Goal: Task Accomplishment & Management: Manage account settings

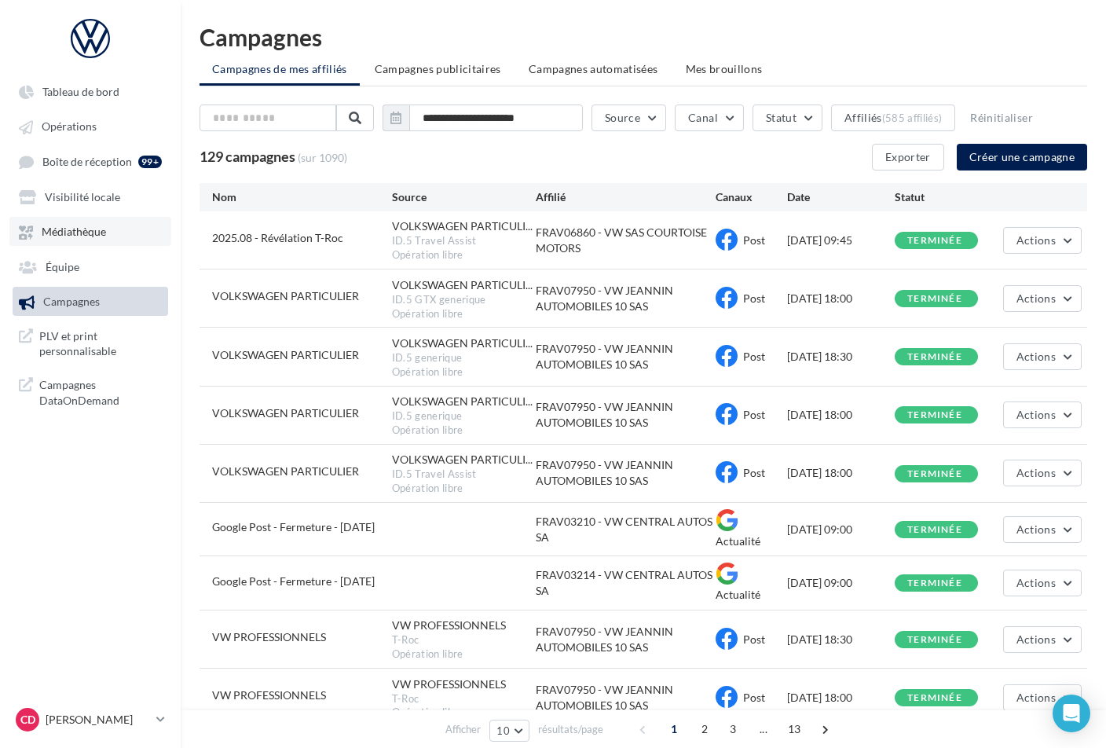
click at [86, 227] on span "Médiathèque" at bounding box center [74, 232] width 64 height 13
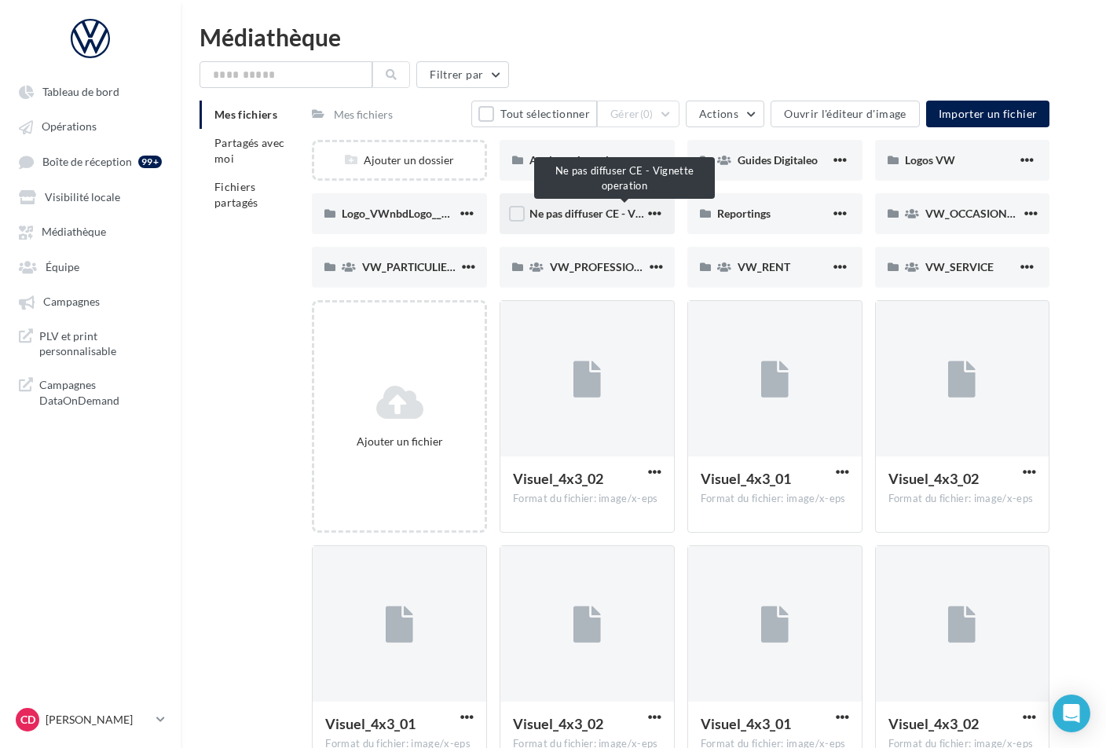
click at [566, 214] on span "Ne pas diffuser CE - Vignette operation" at bounding box center [625, 213] width 190 height 13
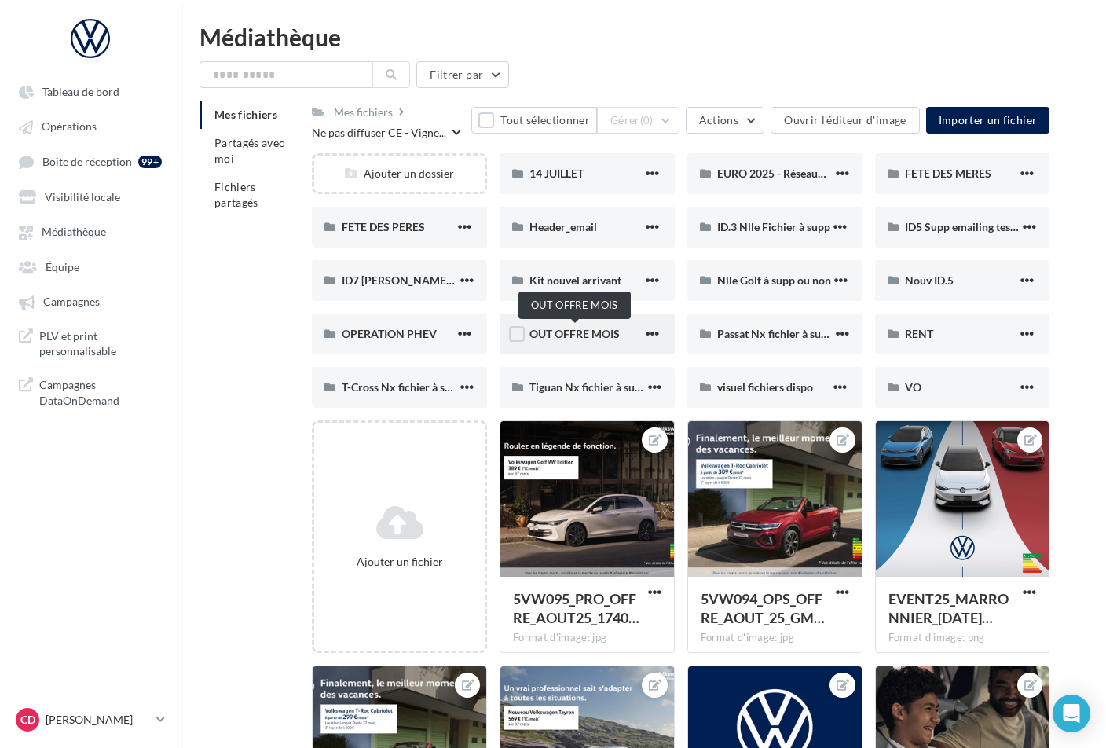
click at [592, 333] on span "OUT OFFRE MOIS" at bounding box center [575, 333] width 90 height 13
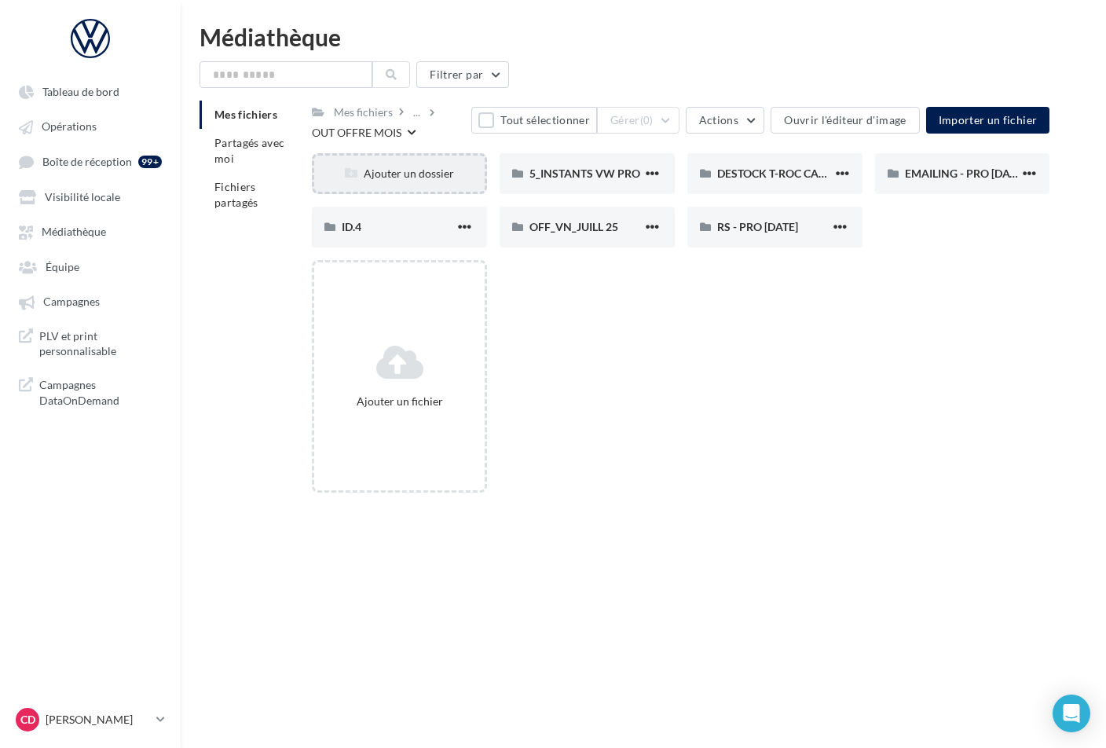
click at [408, 171] on div "Ajouter un dossier" at bounding box center [399, 174] width 171 height 16
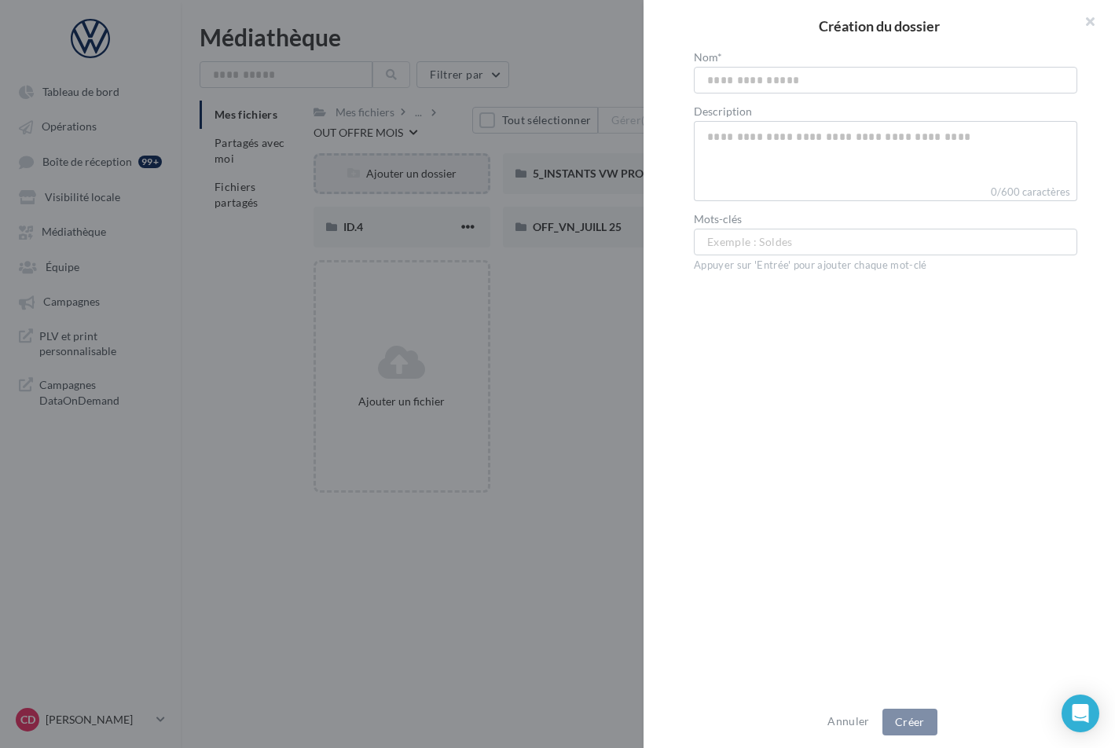
type input "*"
type input "****"
click at [905, 721] on button "Créer" at bounding box center [909, 722] width 55 height 27
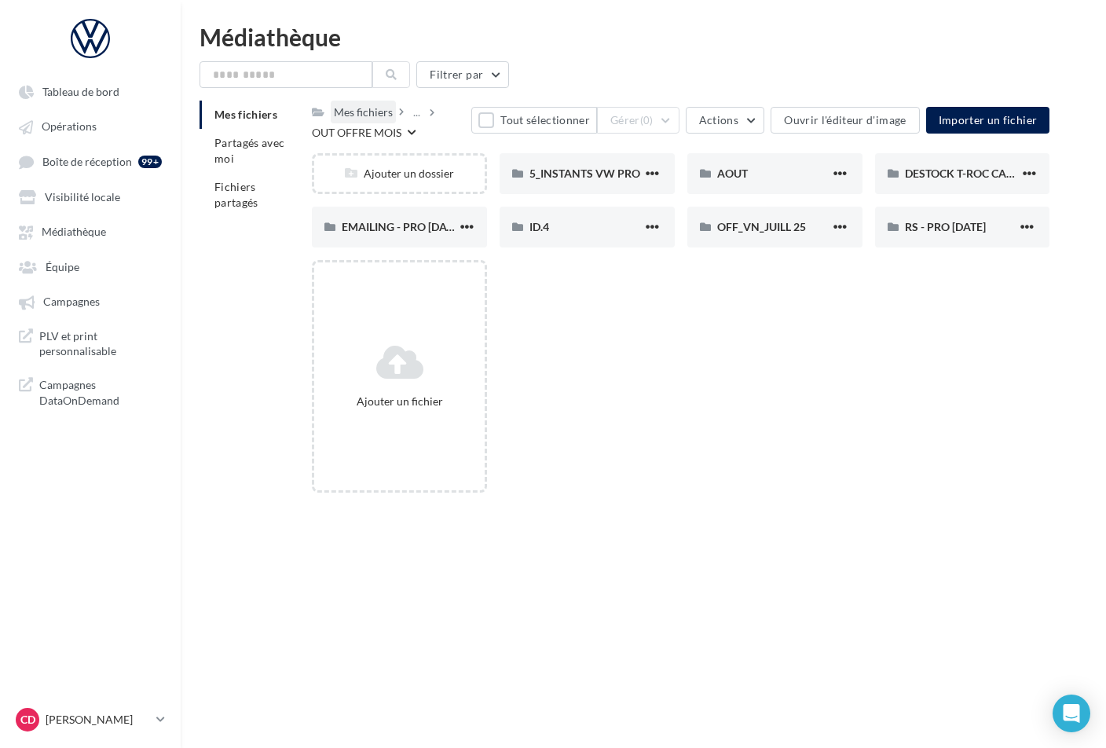
click at [354, 113] on div "Mes fichiers" at bounding box center [363, 113] width 59 height 16
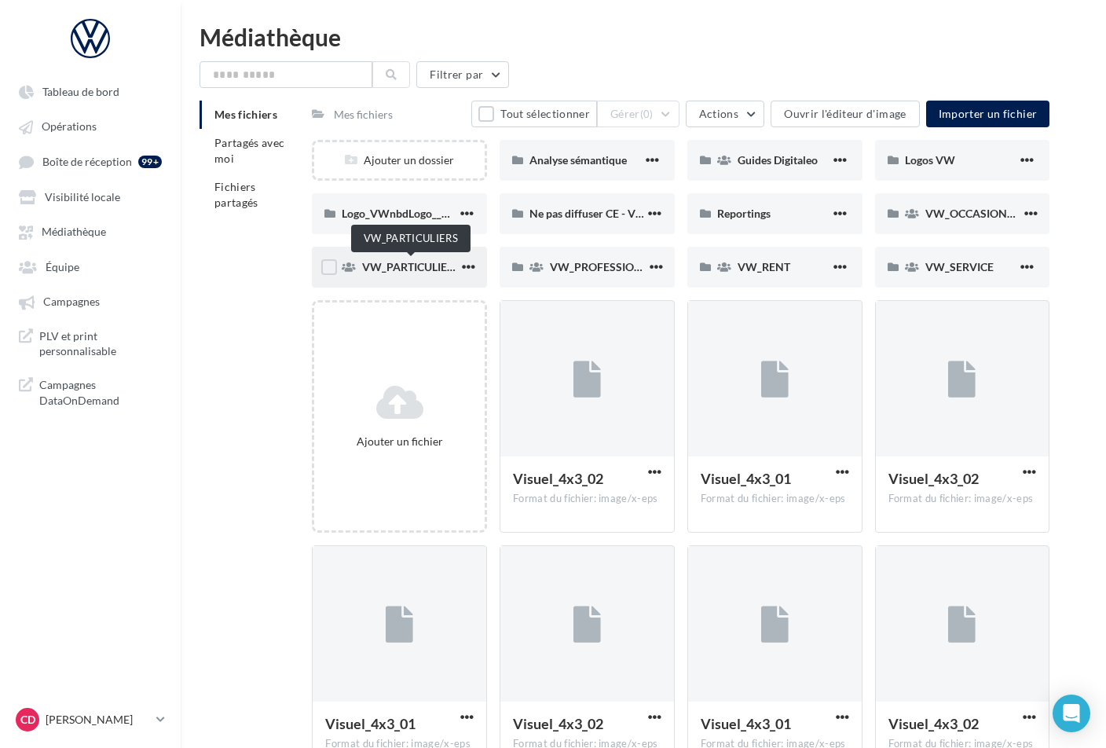
click at [420, 261] on span "VW_PARTICULIERS" at bounding box center [411, 266] width 98 height 13
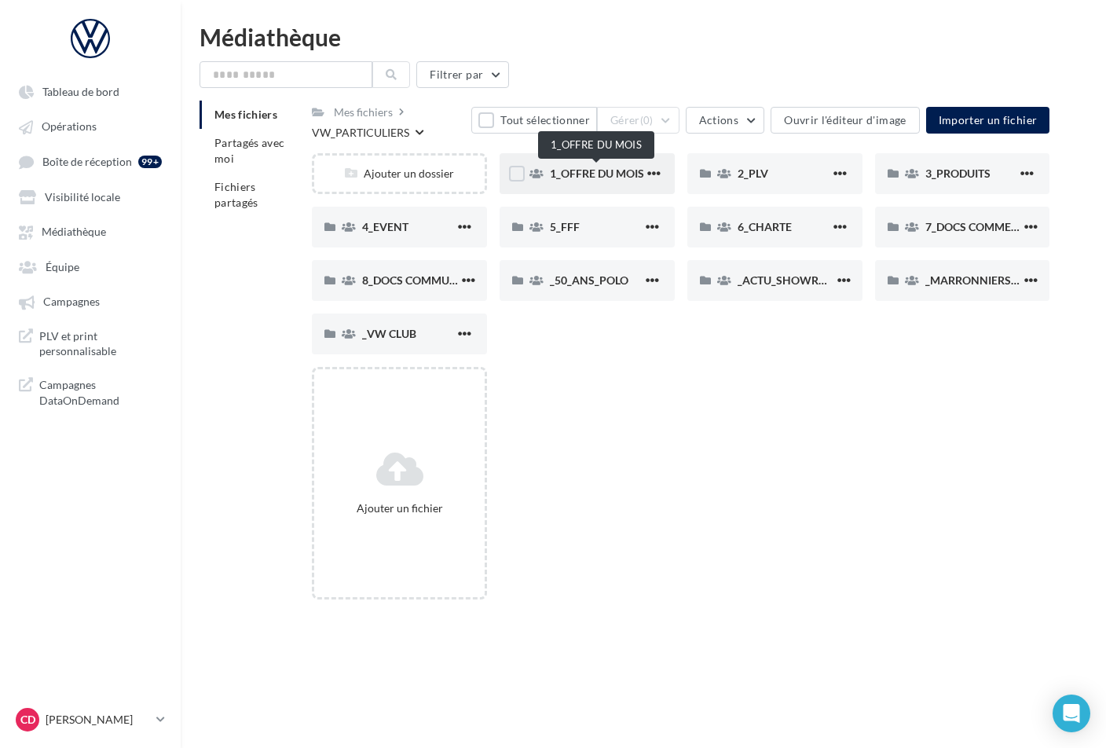
click at [603, 170] on span "1_OFFRE DU MOIS" at bounding box center [597, 173] width 94 height 13
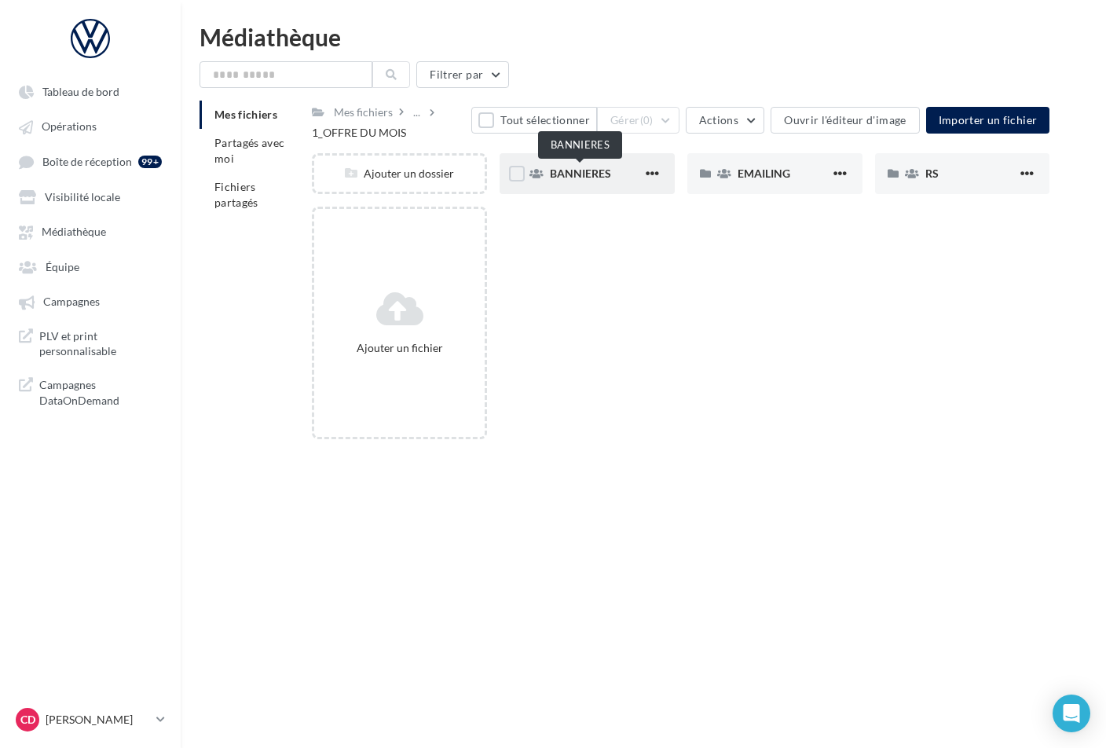
click at [585, 175] on span "BANNIERES" at bounding box center [580, 173] width 61 height 13
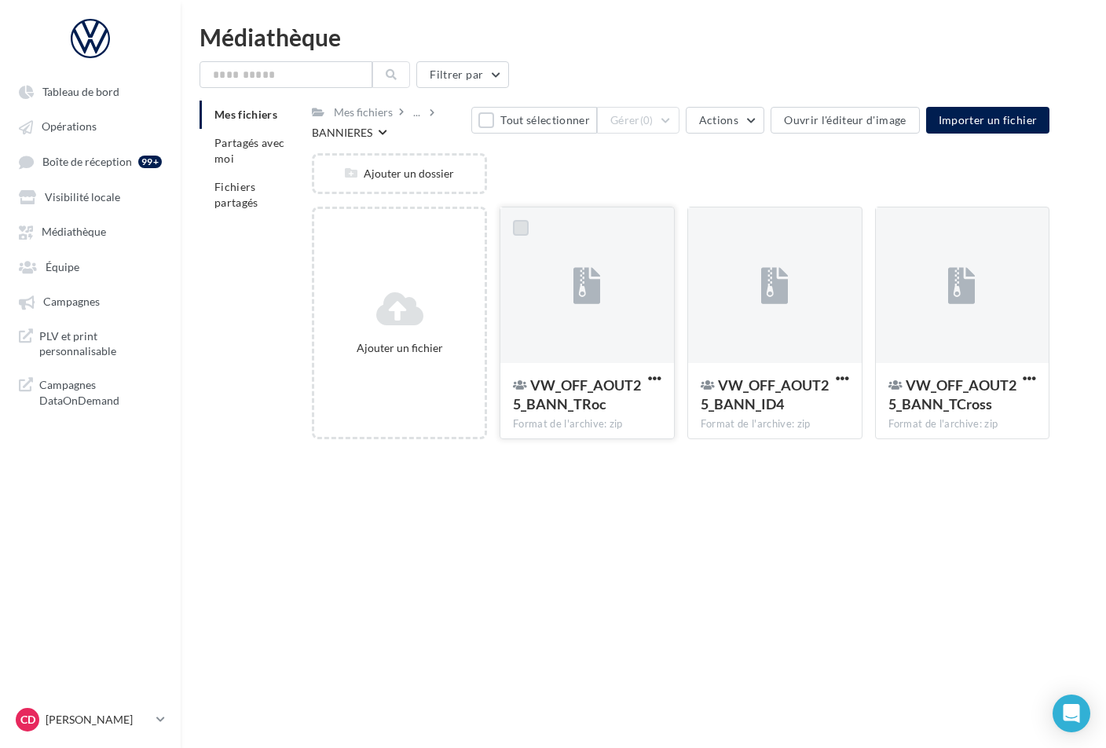
click at [523, 227] on label at bounding box center [521, 228] width 16 height 16
click at [704, 226] on label at bounding box center [709, 228] width 16 height 16
click at [896, 228] on label at bounding box center [897, 228] width 16 height 16
click at [672, 121] on button "Gérer (3)" at bounding box center [638, 120] width 83 height 27
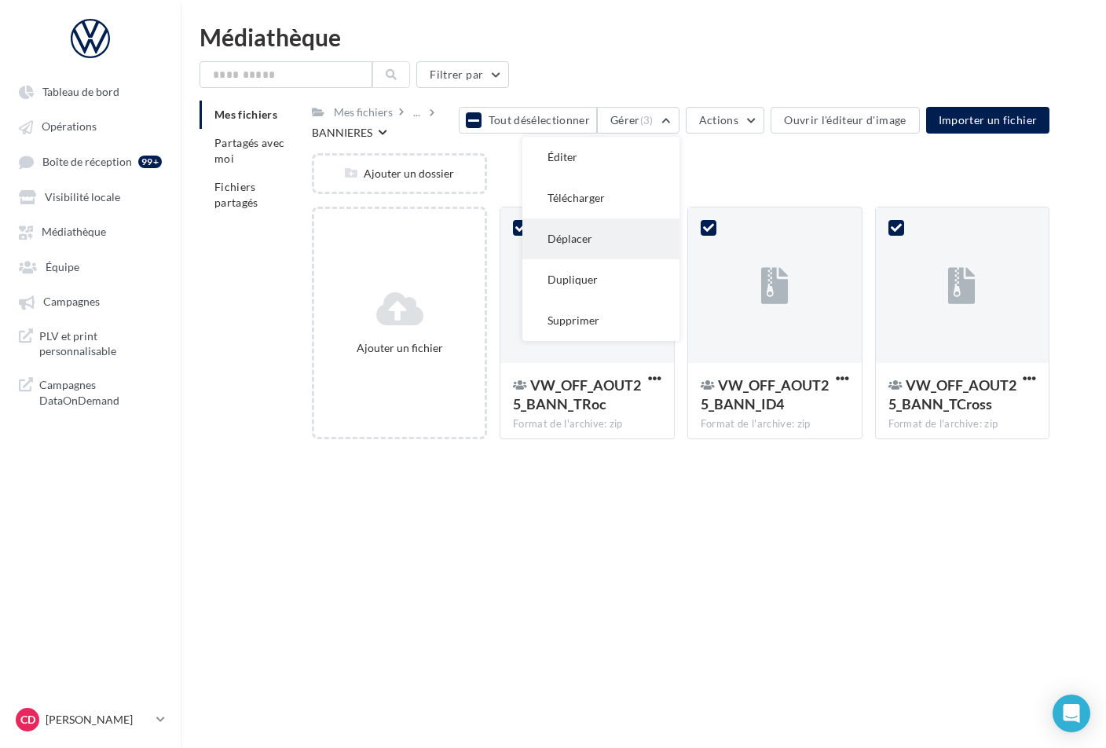
click at [602, 236] on button "Déplacer" at bounding box center [601, 238] width 157 height 41
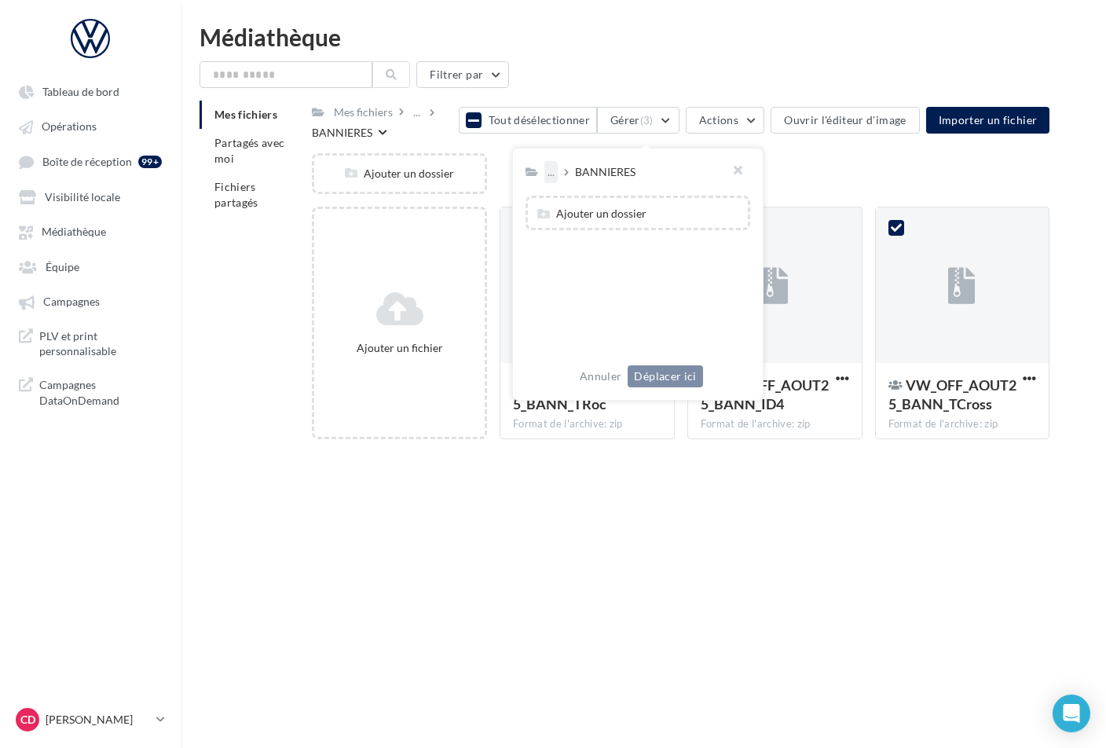
click at [552, 172] on div "..." at bounding box center [551, 172] width 13 height 22
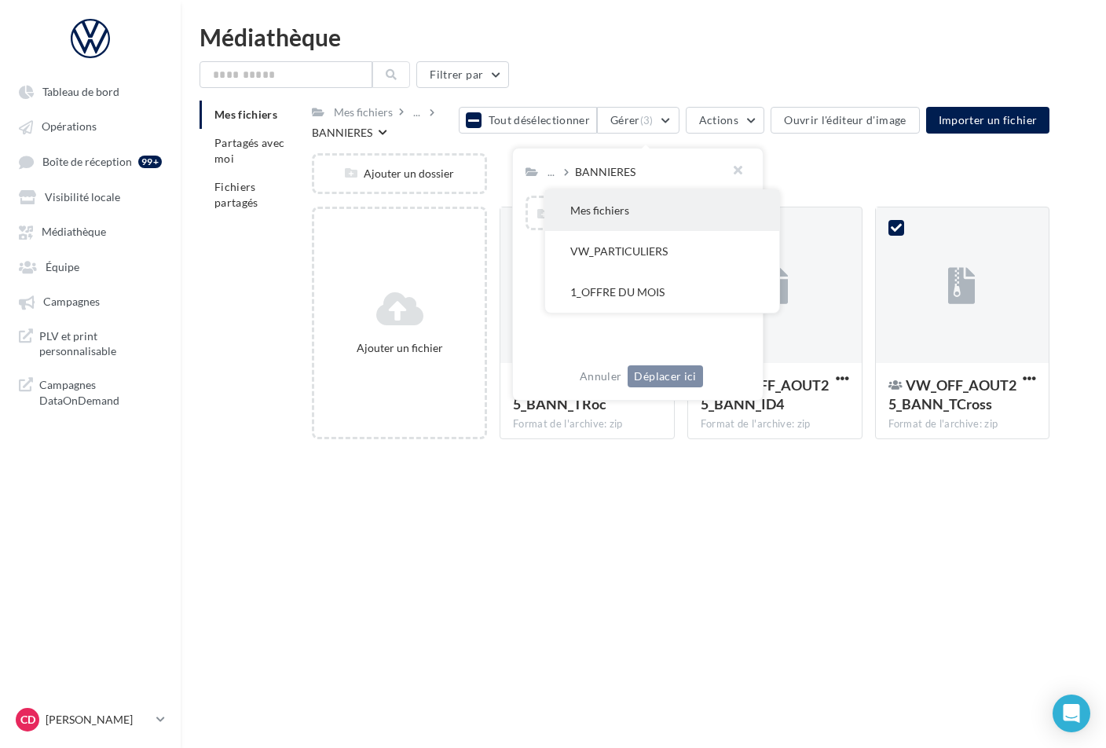
click at [583, 209] on button "Mes fichiers" at bounding box center [662, 210] width 234 height 41
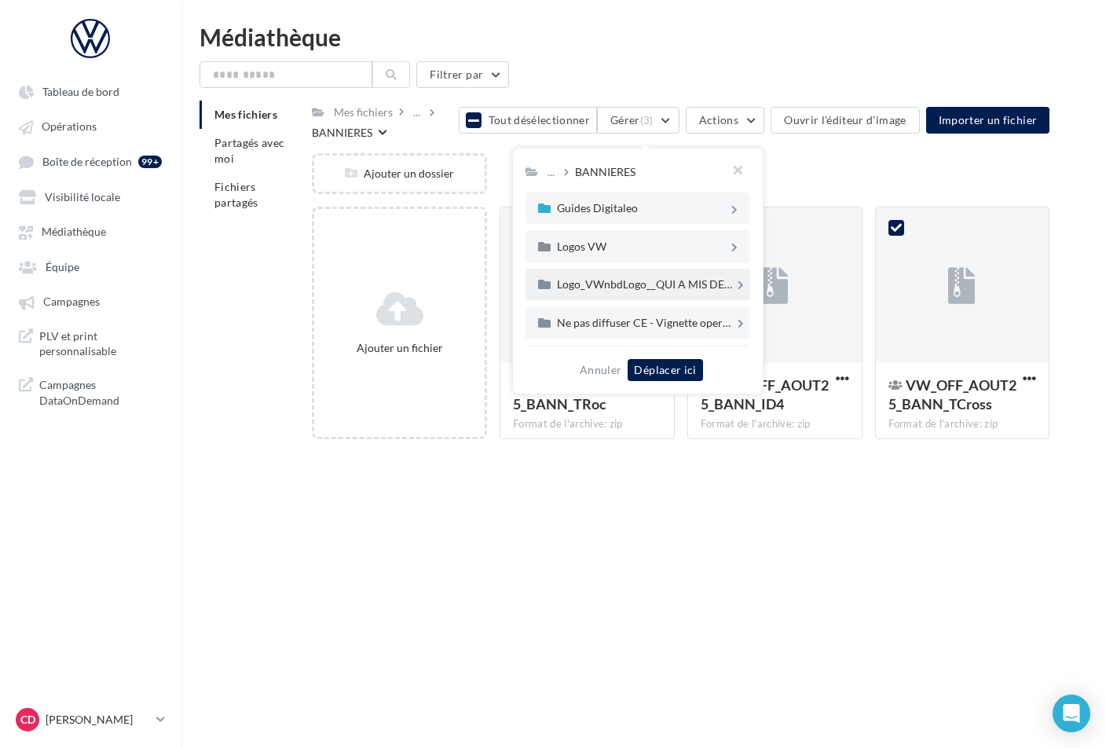
scroll to position [46, 0]
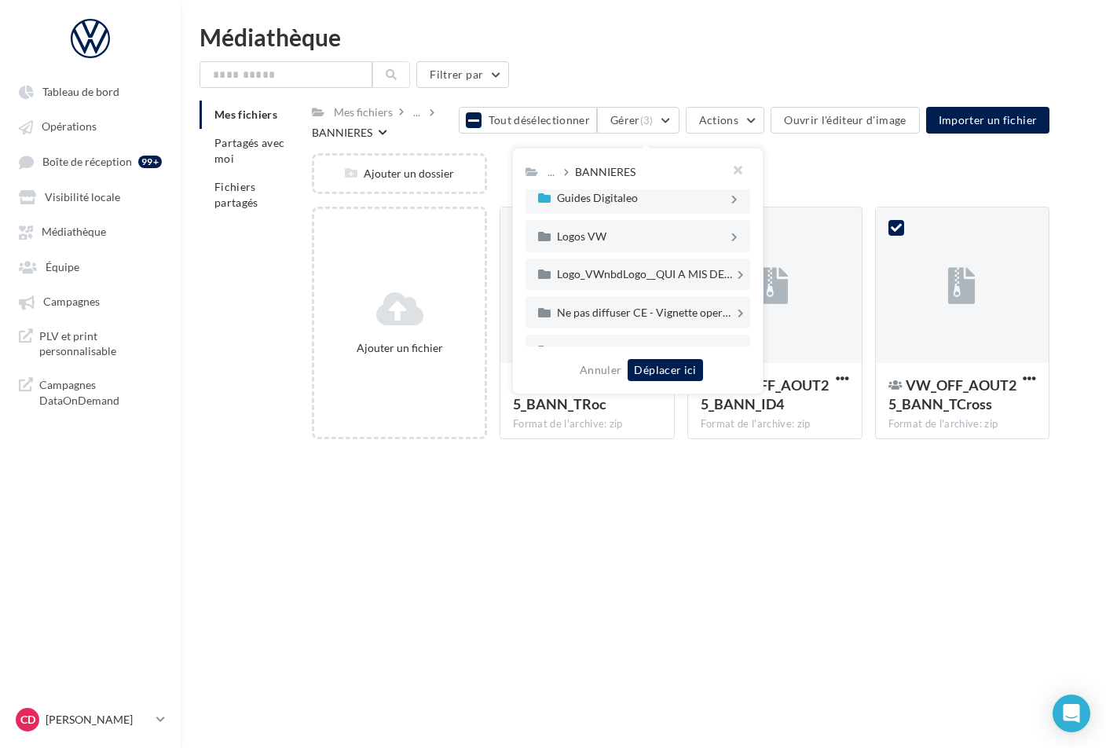
click at [600, 304] on div "Ne pas diffuser CE - Vignette operation" at bounding box center [638, 312] width 200 height 19
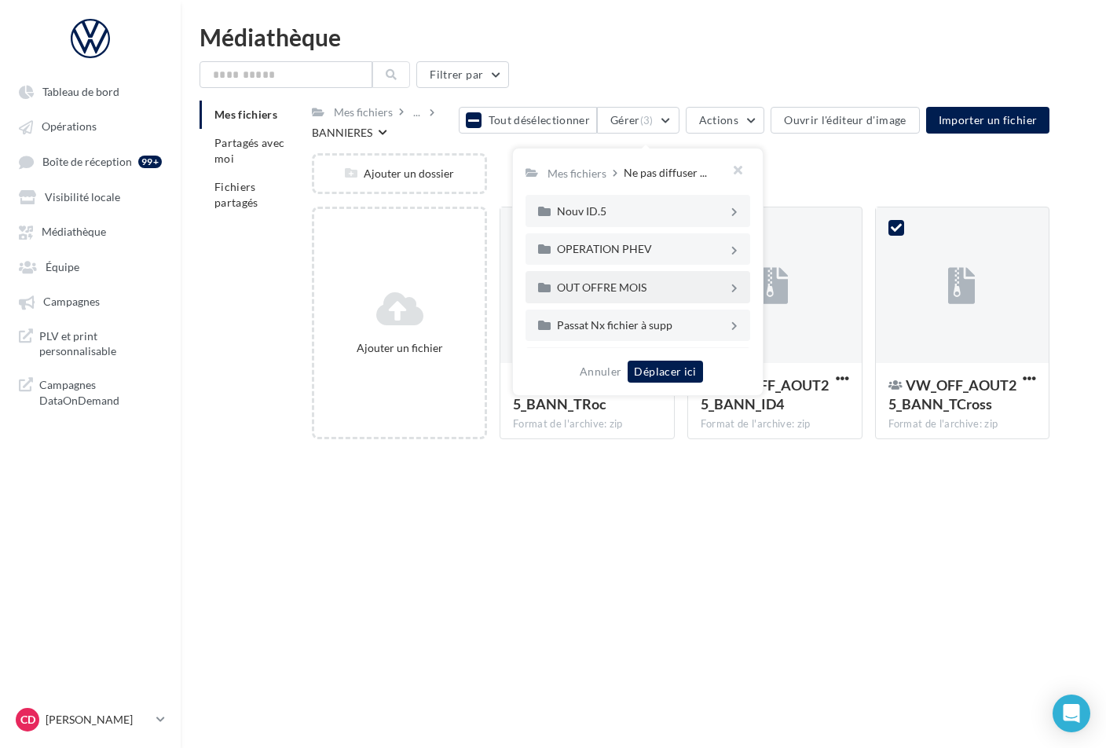
scroll to position [380, 0]
click at [607, 285] on div "OUT OFFRE MOIS" at bounding box center [642, 284] width 171 height 11
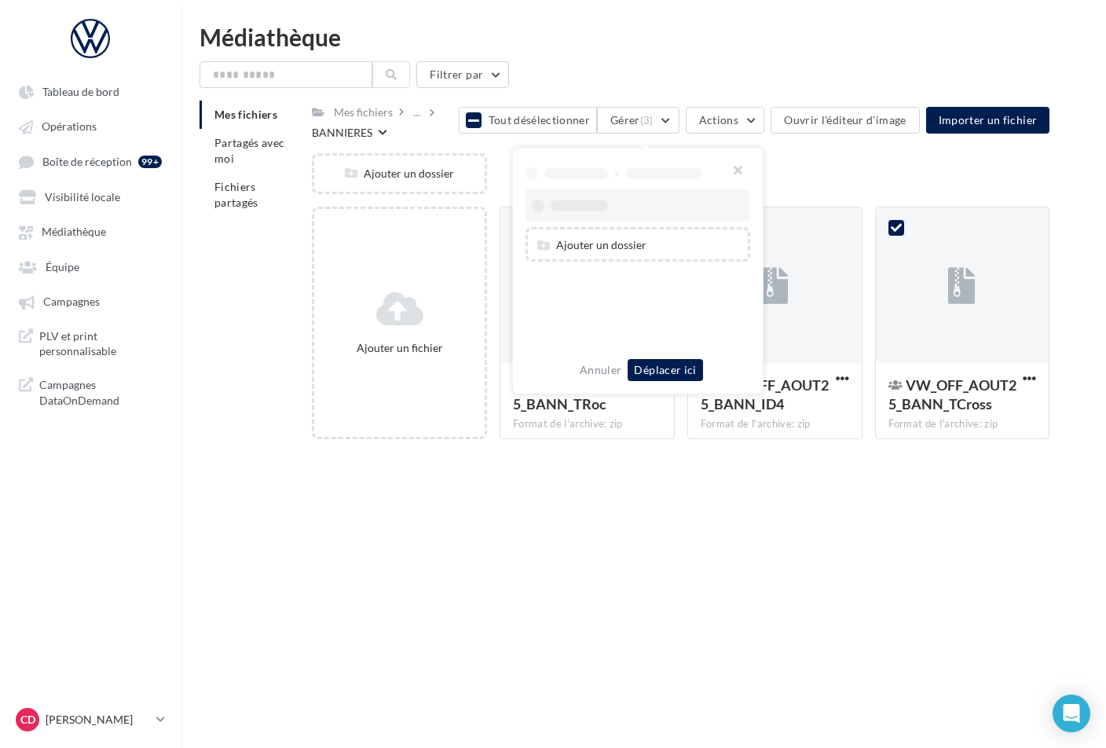
scroll to position [0, 0]
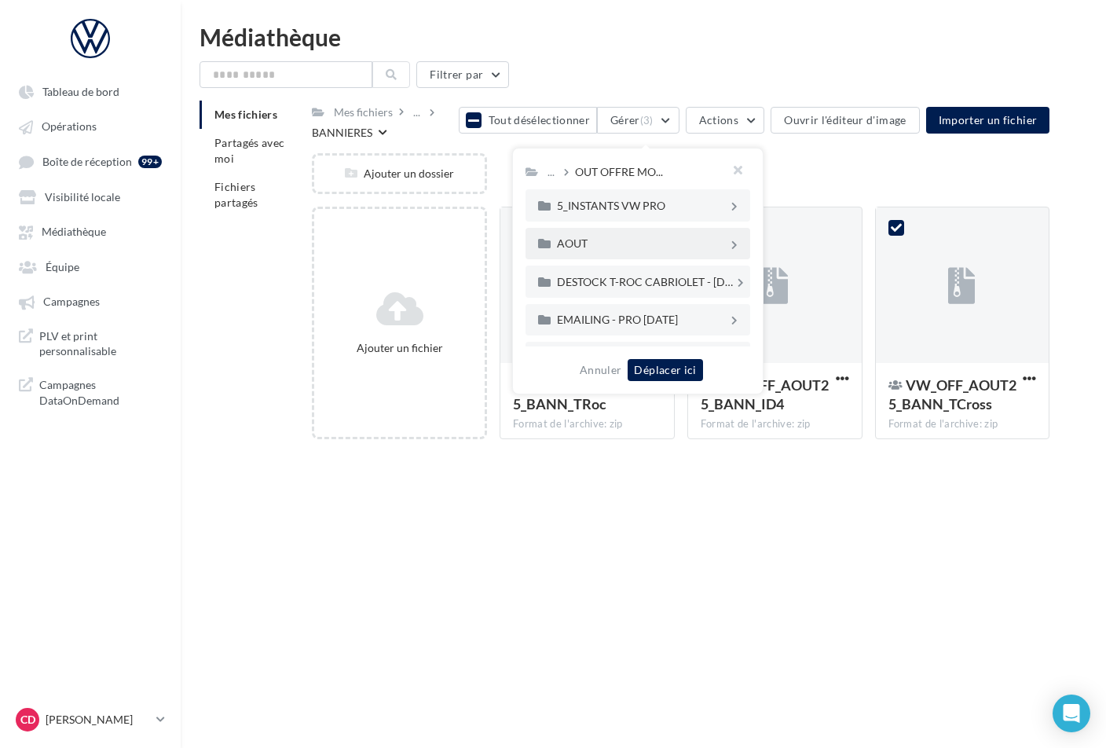
click at [586, 244] on div "AOUT" at bounding box center [642, 243] width 171 height 11
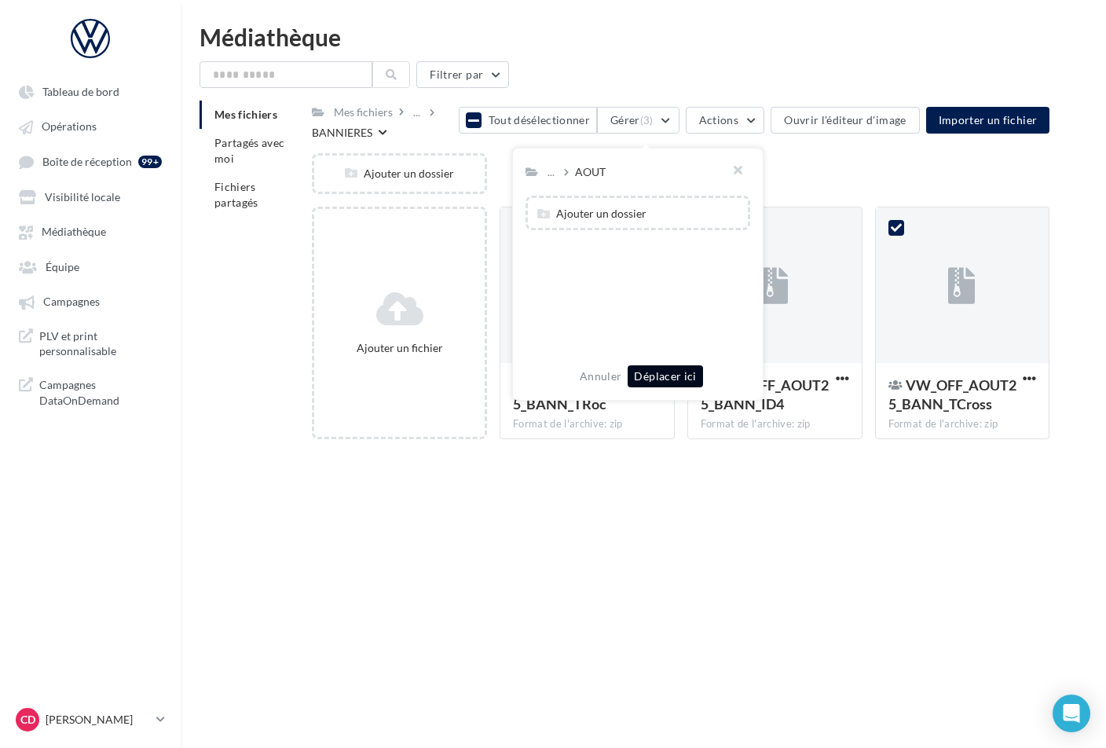
click at [661, 376] on button "Déplacer ici" at bounding box center [665, 376] width 75 height 22
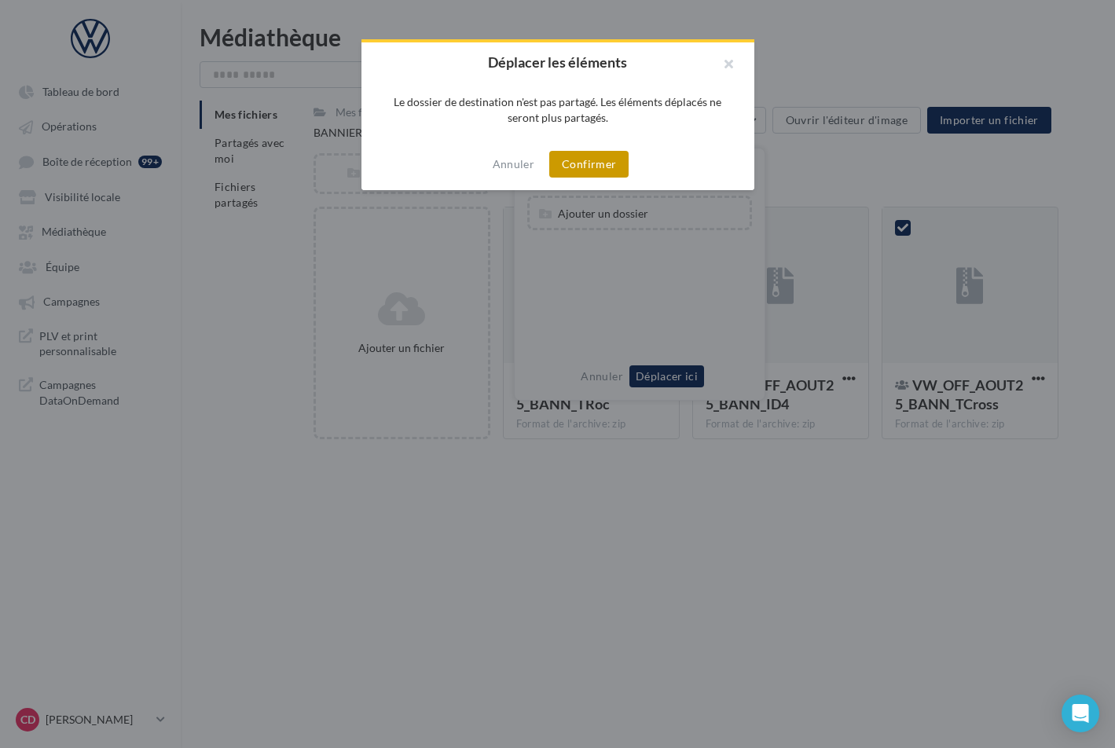
click at [583, 166] on button "Confirmer" at bounding box center [588, 164] width 79 height 27
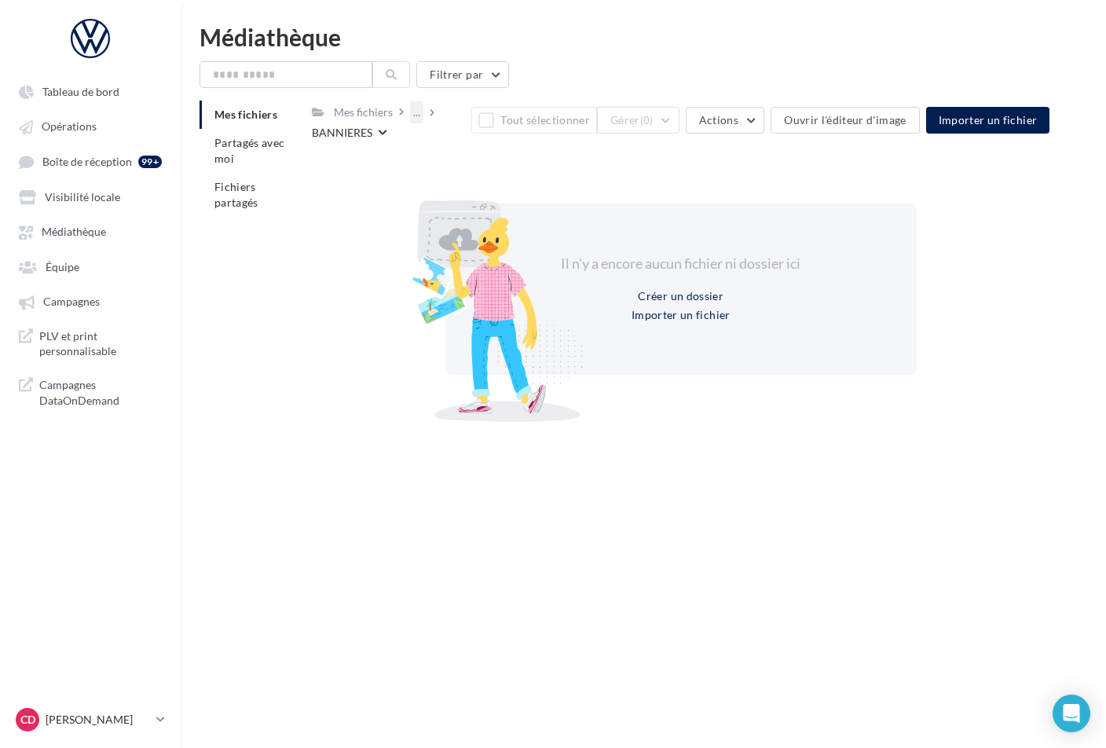
click at [417, 113] on div "..." at bounding box center [416, 112] width 13 height 22
click at [469, 185] on button "1_OFFRE DU MOIS" at bounding box center [528, 191] width 234 height 41
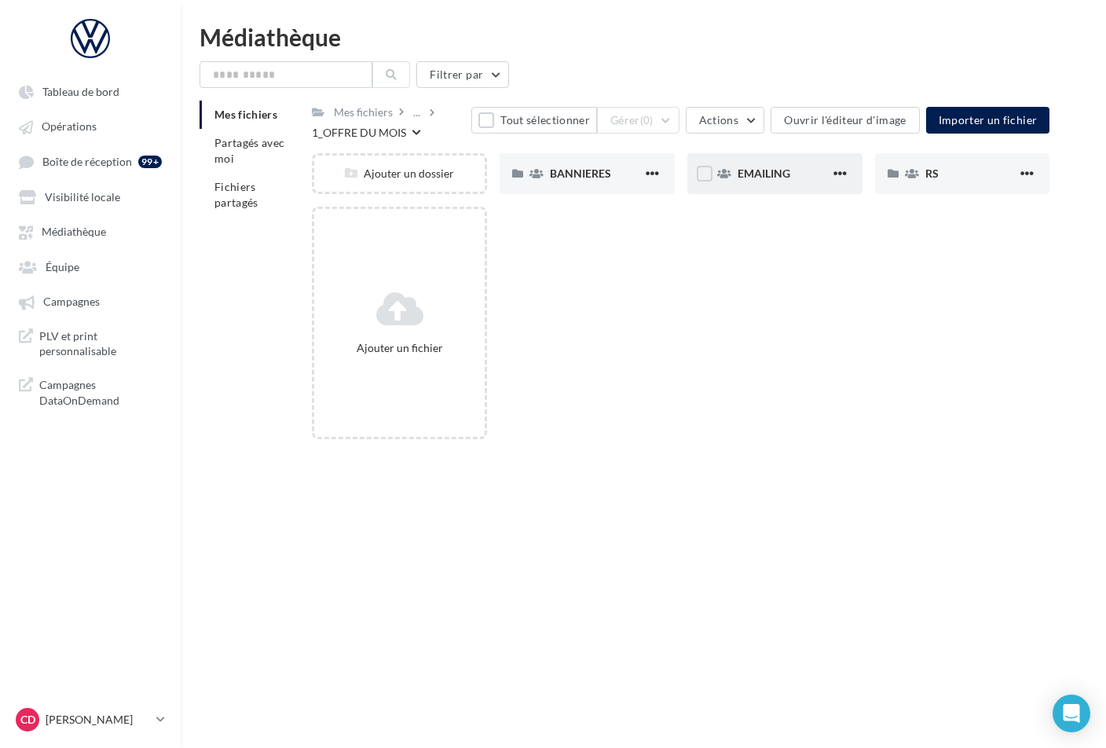
click at [755, 175] on span "EMAILING" at bounding box center [764, 173] width 53 height 13
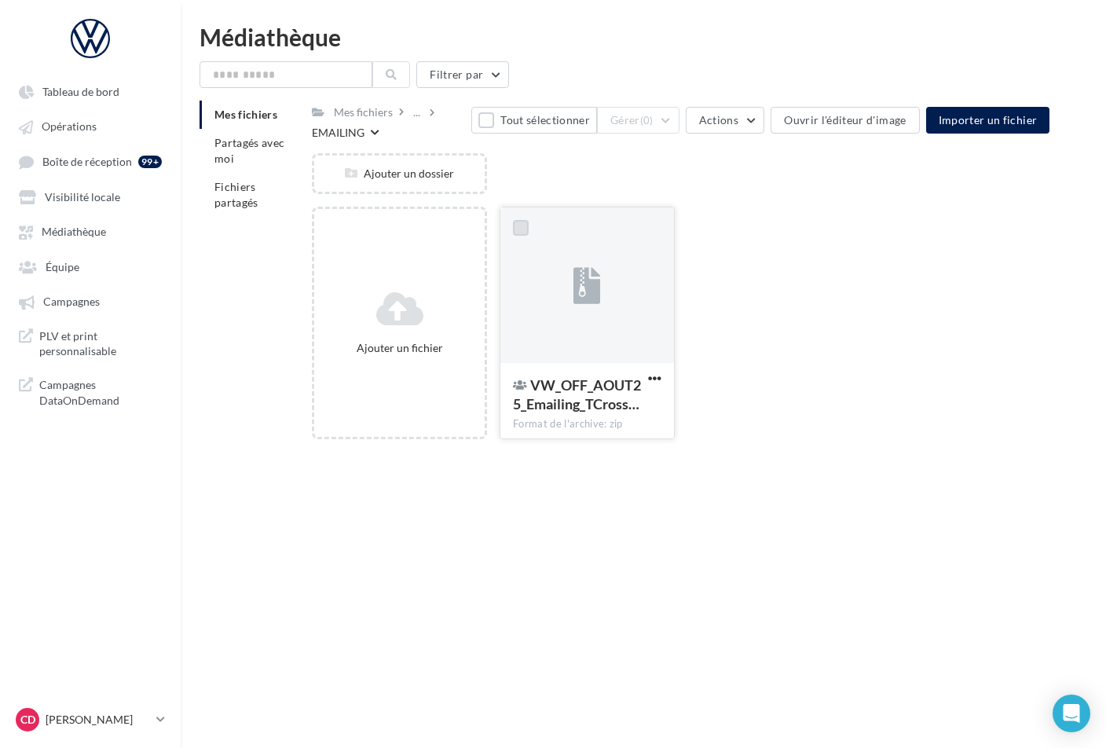
click at [519, 225] on label at bounding box center [521, 228] width 16 height 16
click at [671, 125] on button "Gérer (1)" at bounding box center [638, 120] width 83 height 27
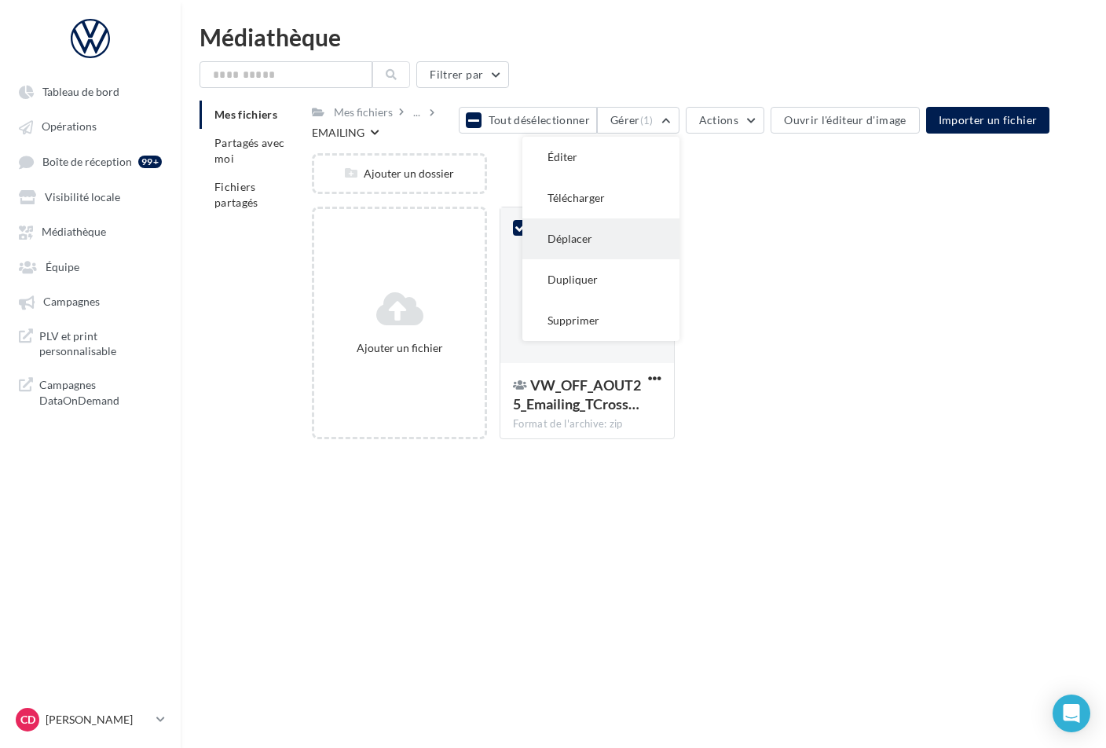
click at [628, 227] on button "Déplacer" at bounding box center [601, 238] width 157 height 41
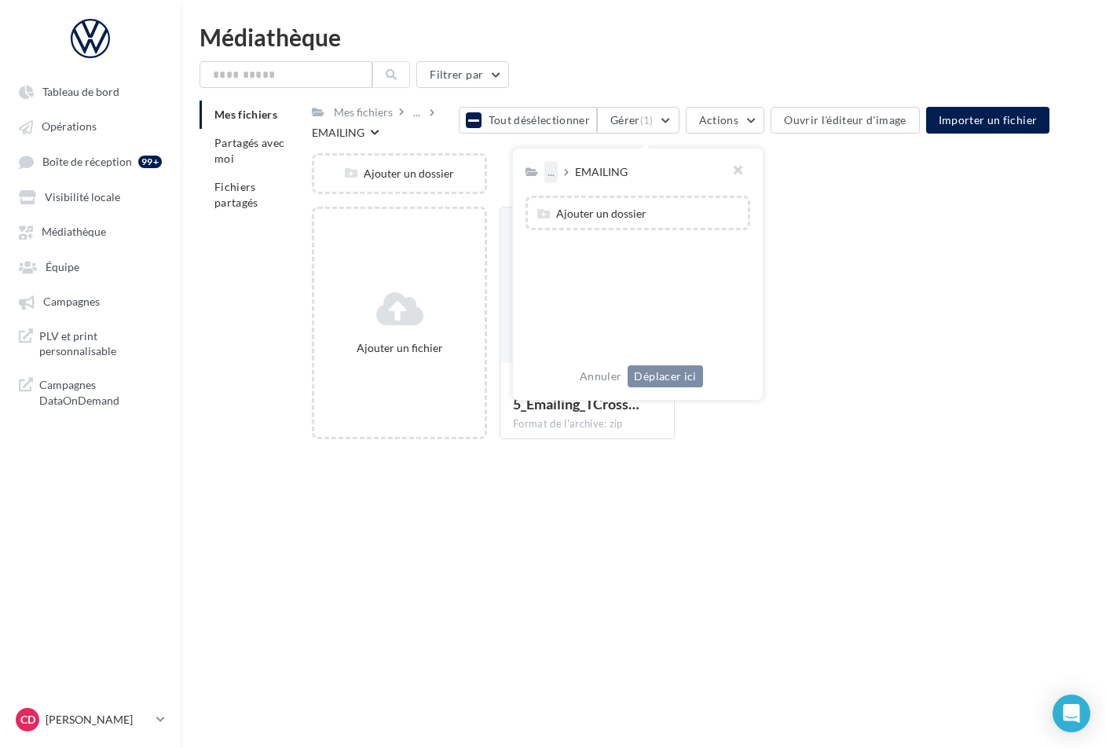
click at [558, 175] on div "..." at bounding box center [551, 172] width 13 height 22
click at [580, 211] on button "Mes fichiers" at bounding box center [662, 210] width 234 height 41
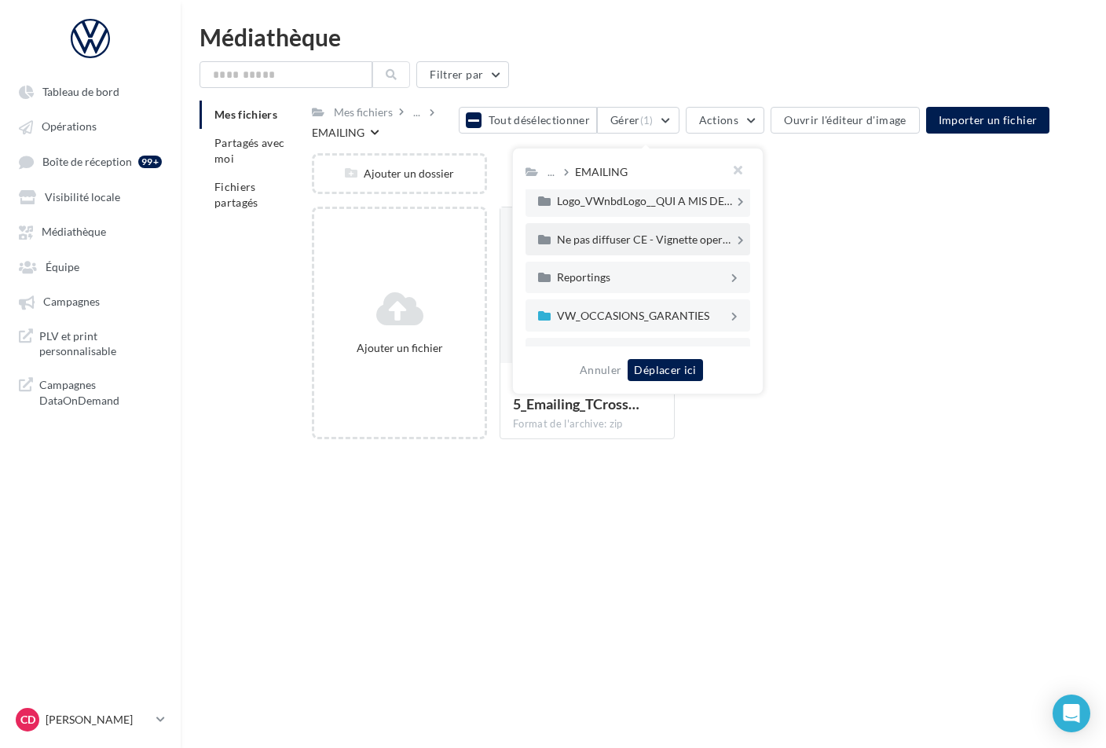
scroll to position [125, 0]
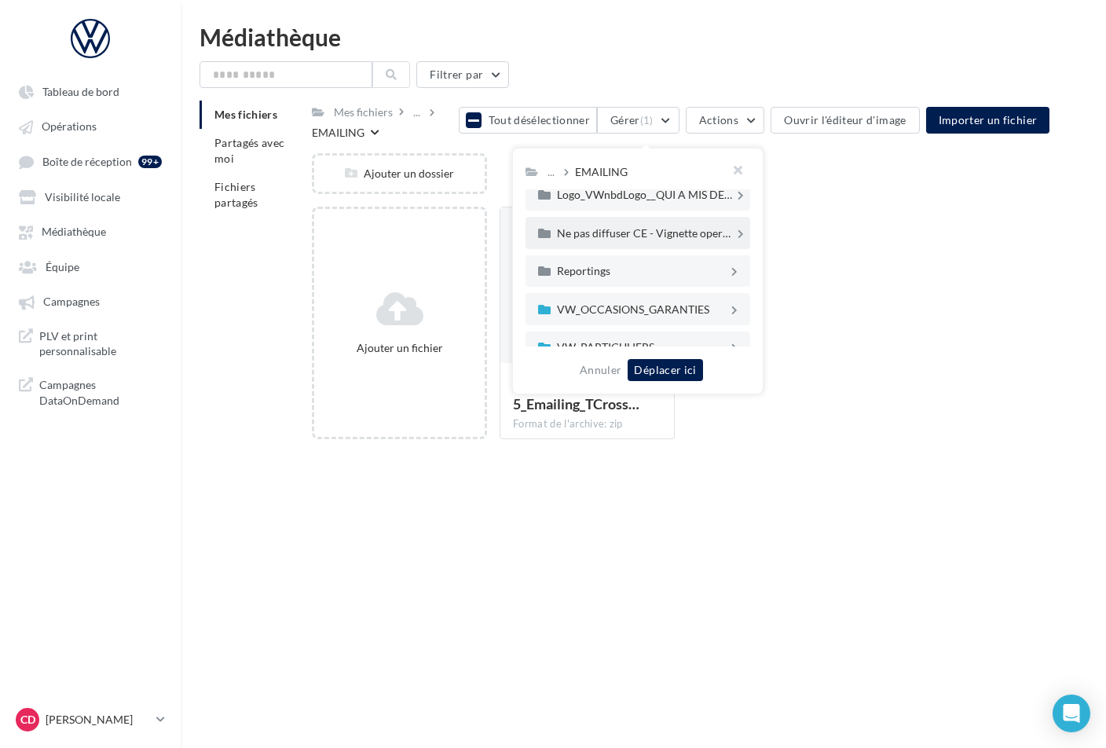
click at [607, 232] on div "Ne pas diffuser CE - Vignette operation" at bounding box center [646, 233] width 178 height 11
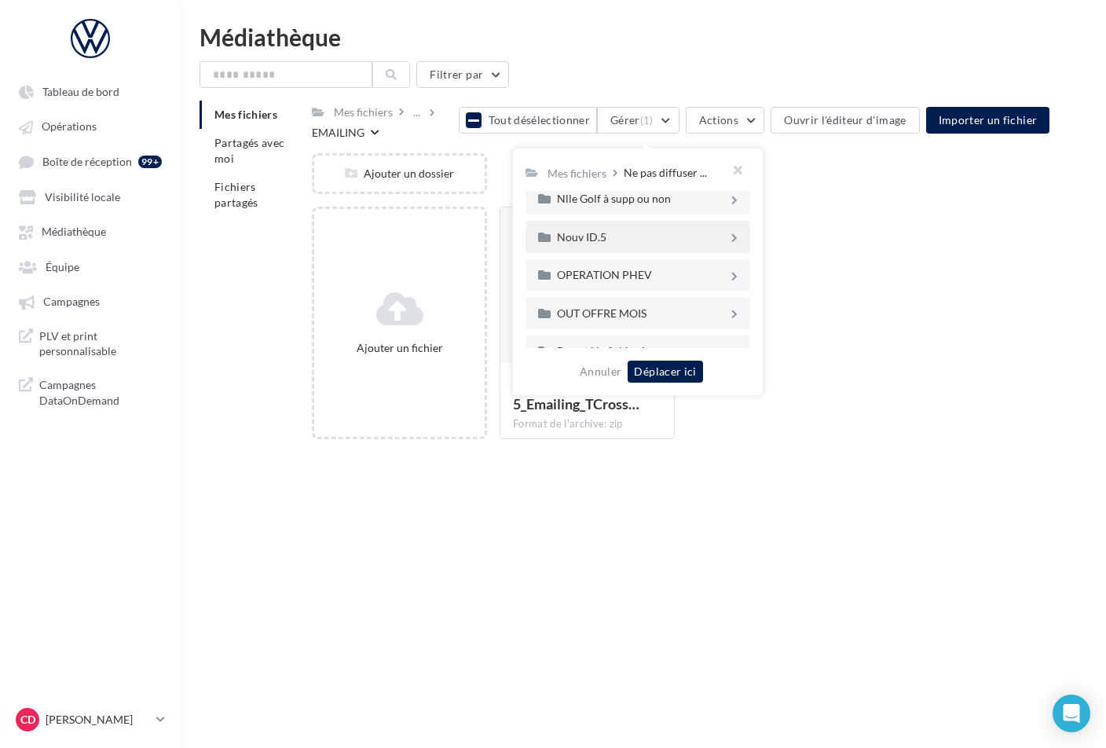
scroll to position [354, 0]
click at [613, 308] on div "OUT OFFRE MOIS" at bounding box center [642, 310] width 171 height 11
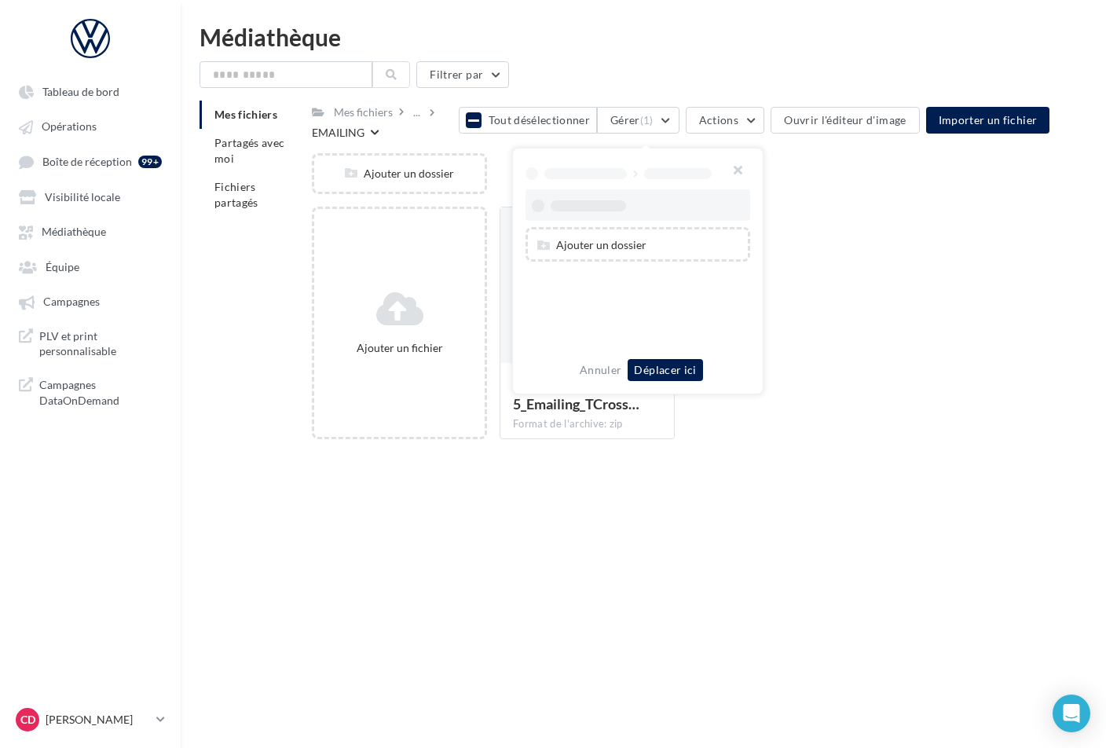
scroll to position [0, 0]
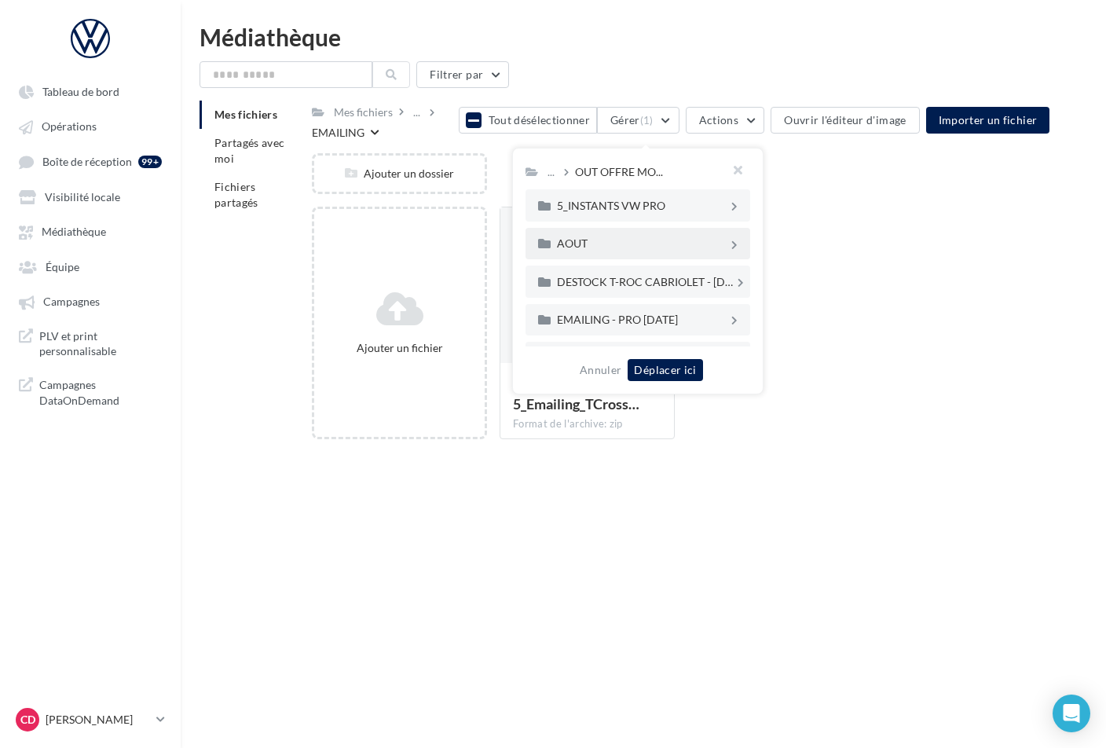
click at [613, 240] on div "AOUT" at bounding box center [642, 243] width 171 height 11
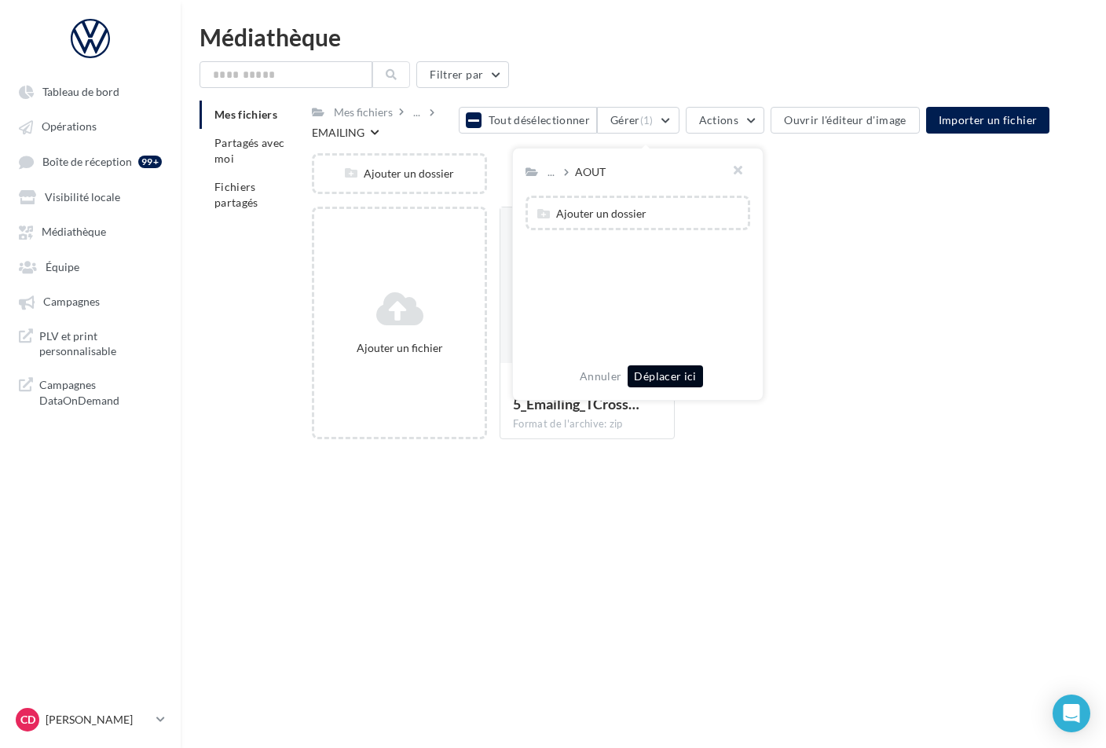
click at [673, 376] on button "Déplacer ici" at bounding box center [665, 376] width 75 height 22
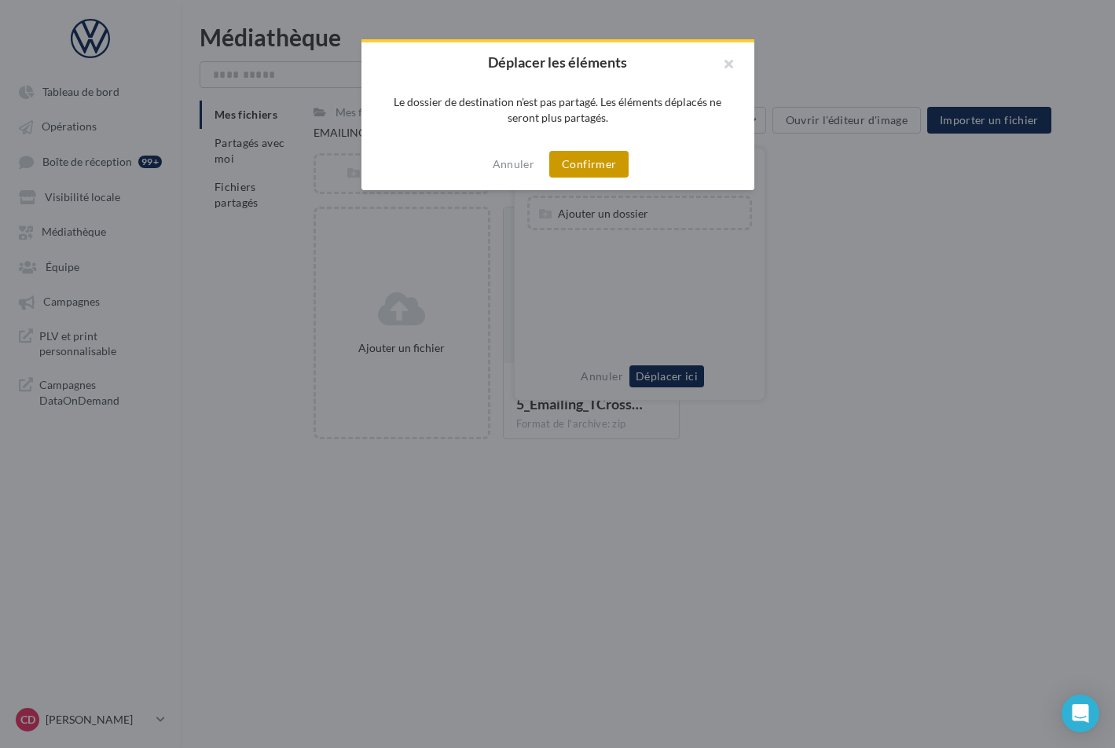
click at [590, 161] on button "Confirmer" at bounding box center [588, 164] width 79 height 27
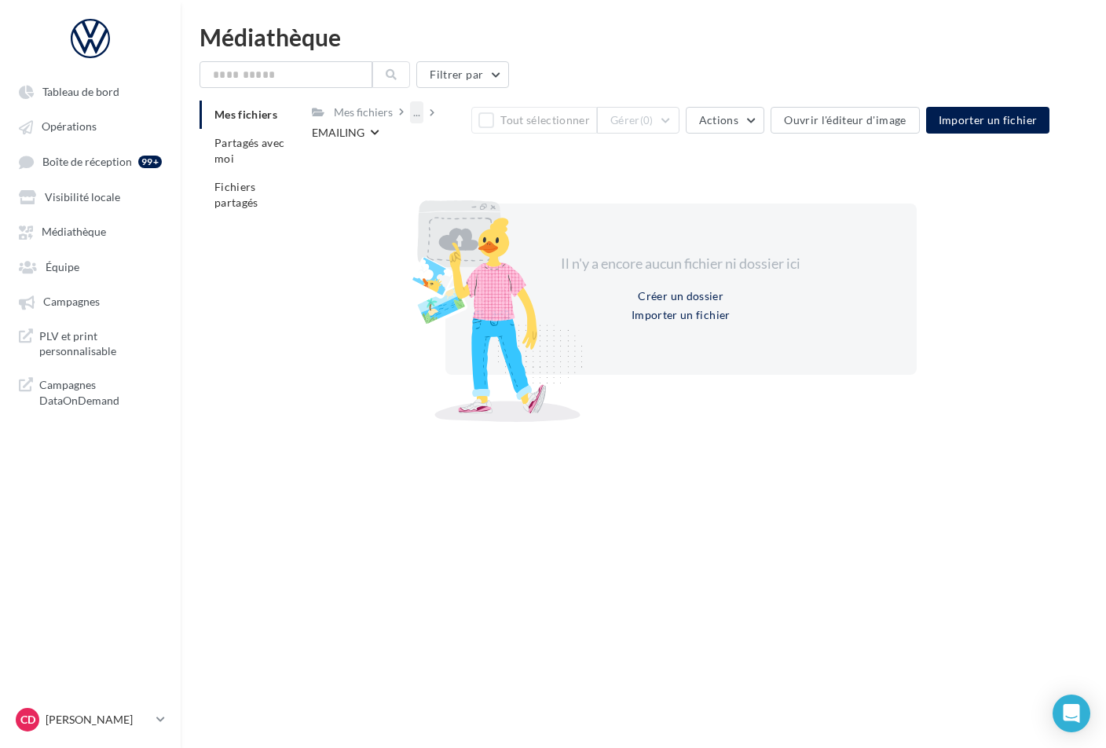
click at [414, 116] on div "..." at bounding box center [416, 112] width 13 height 22
click at [479, 191] on button "1_OFFRE DU MOIS" at bounding box center [528, 191] width 234 height 41
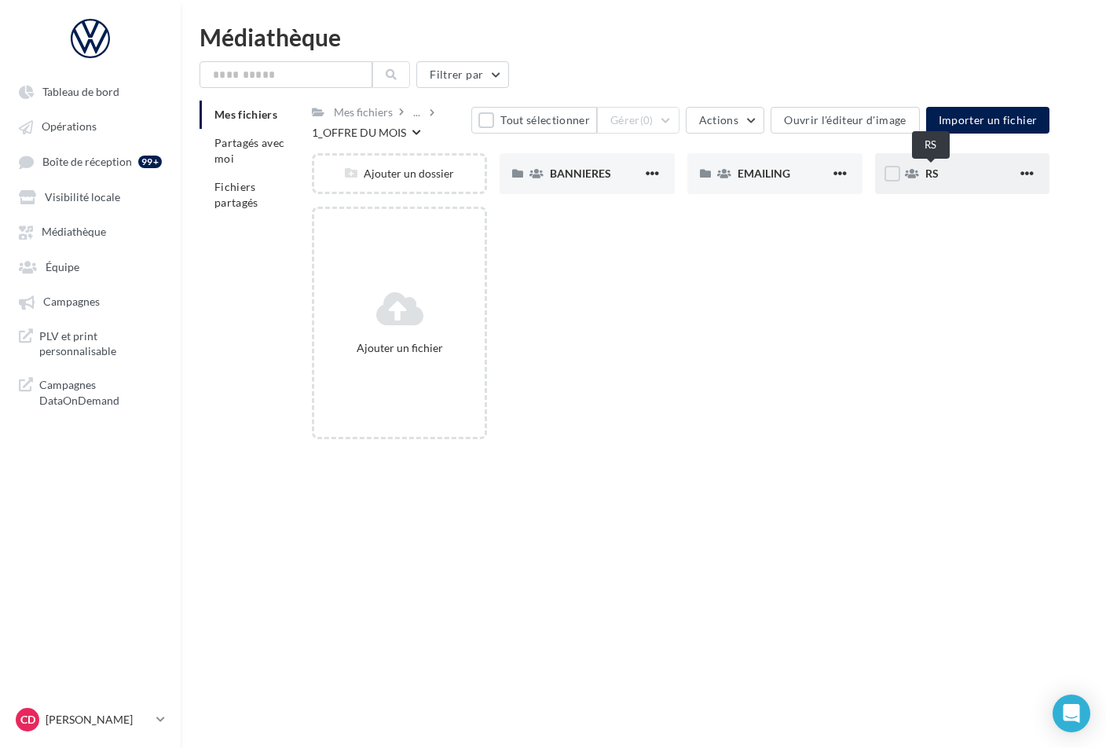
click at [932, 176] on span "RS" at bounding box center [932, 173] width 13 height 13
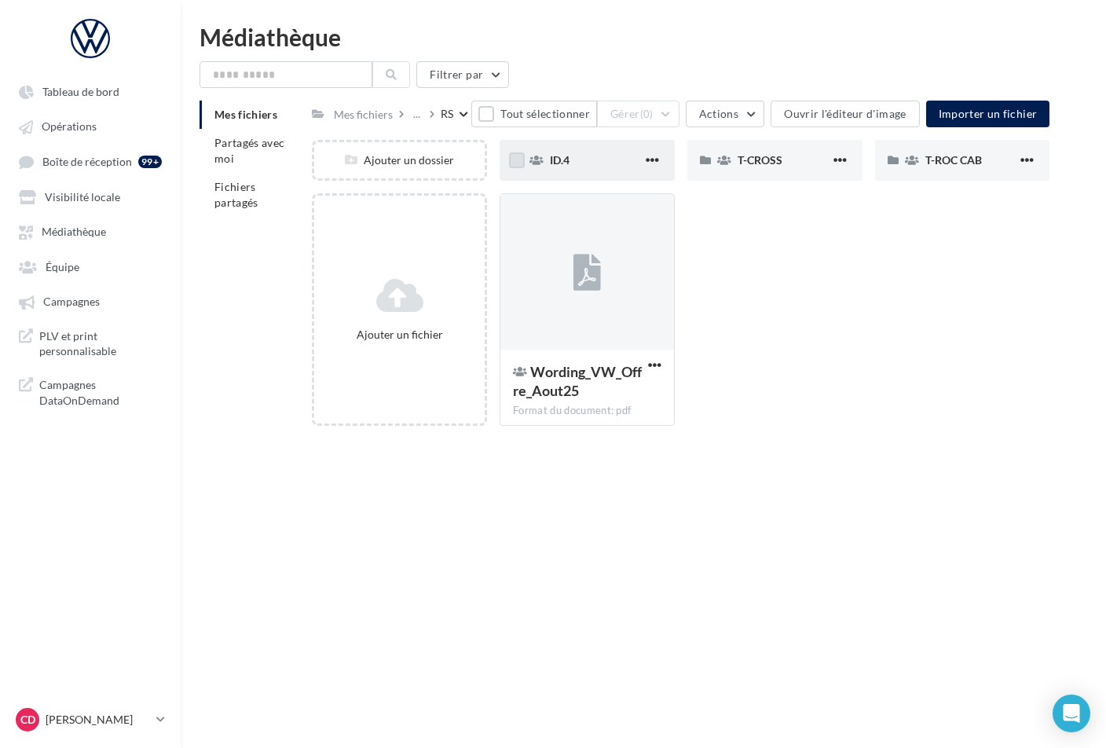
click at [523, 160] on label at bounding box center [517, 160] width 16 height 16
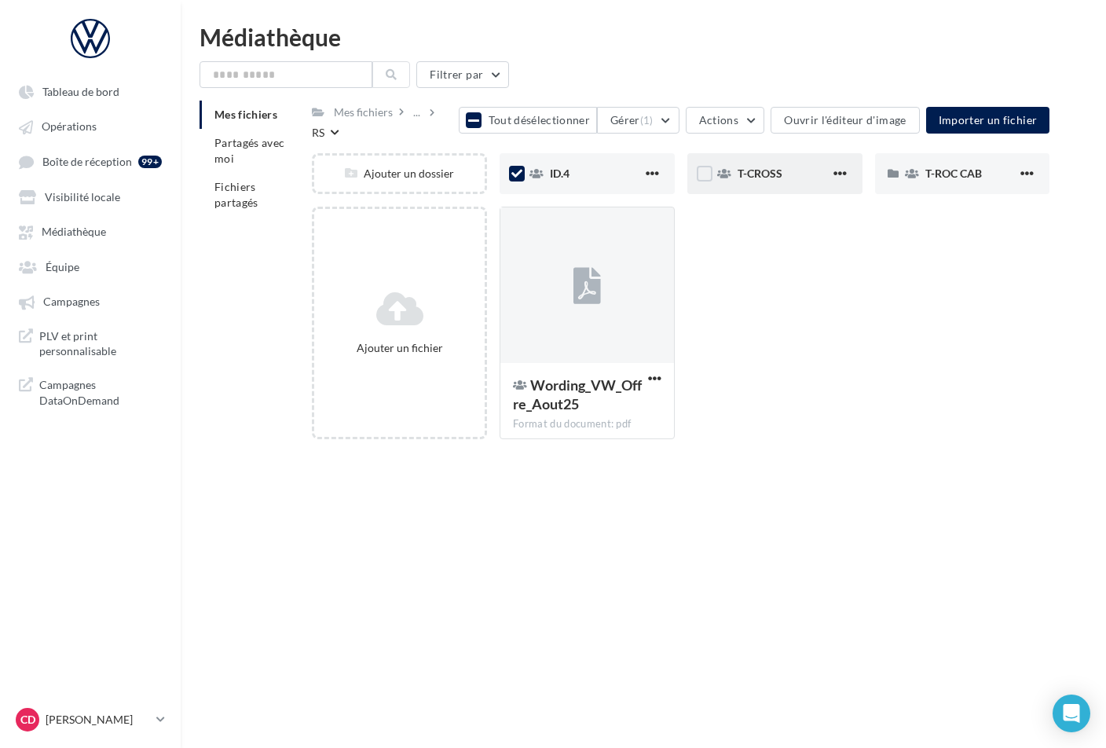
drag, startPoint x: 710, startPoint y: 176, endPoint x: 750, endPoint y: 178, distance: 40.9
click at [710, 176] on label at bounding box center [705, 174] width 16 height 16
click at [901, 174] on div "T-ROC CAB" at bounding box center [962, 173] width 175 height 41
click at [530, 227] on div at bounding box center [521, 227] width 41 height 41
click at [521, 229] on label at bounding box center [521, 228] width 16 height 16
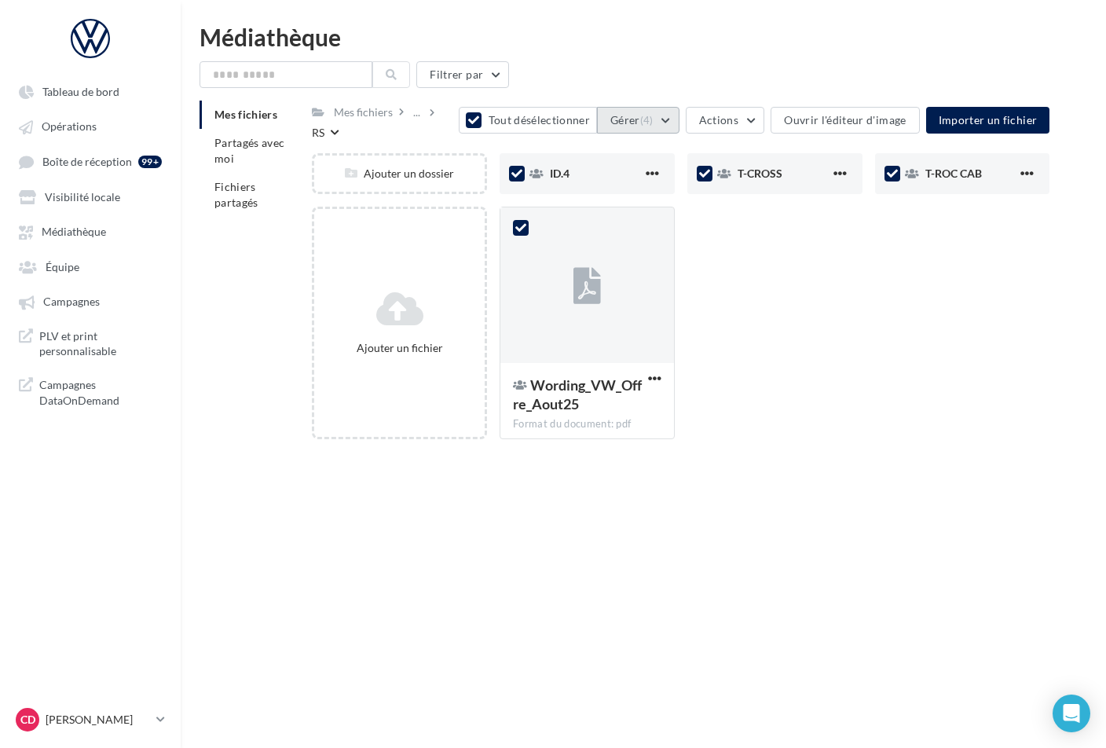
click at [671, 125] on button "Gérer (4)" at bounding box center [638, 120] width 83 height 27
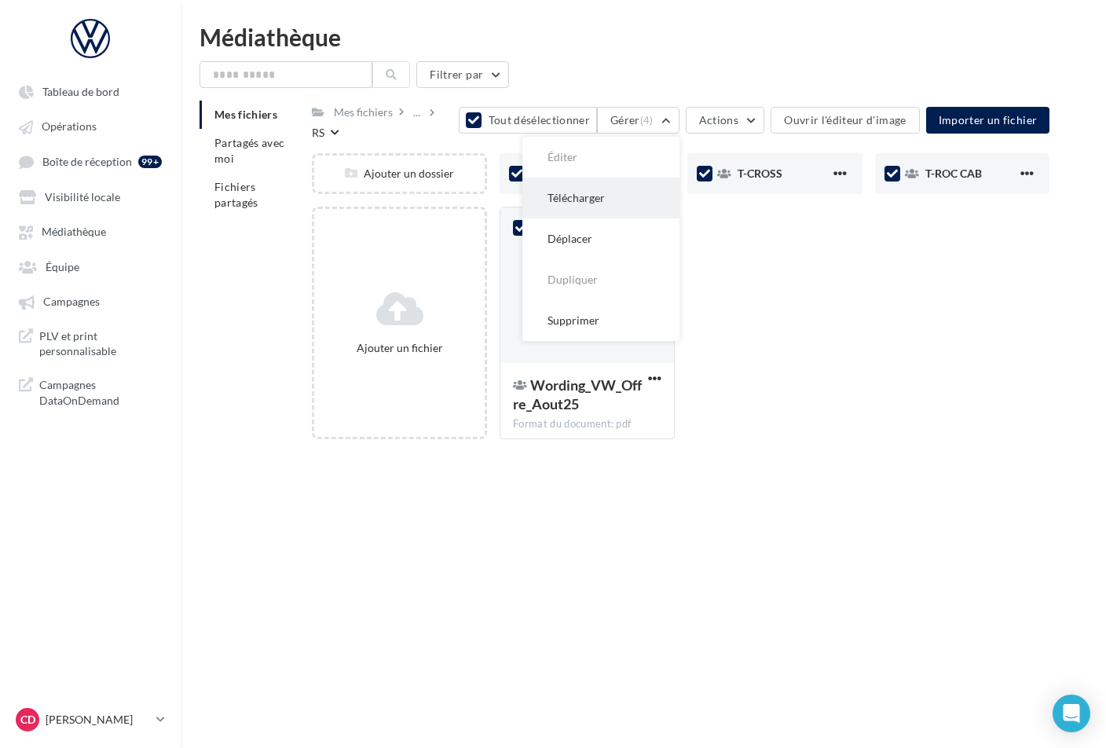
click at [643, 192] on button "Télécharger" at bounding box center [601, 198] width 157 height 41
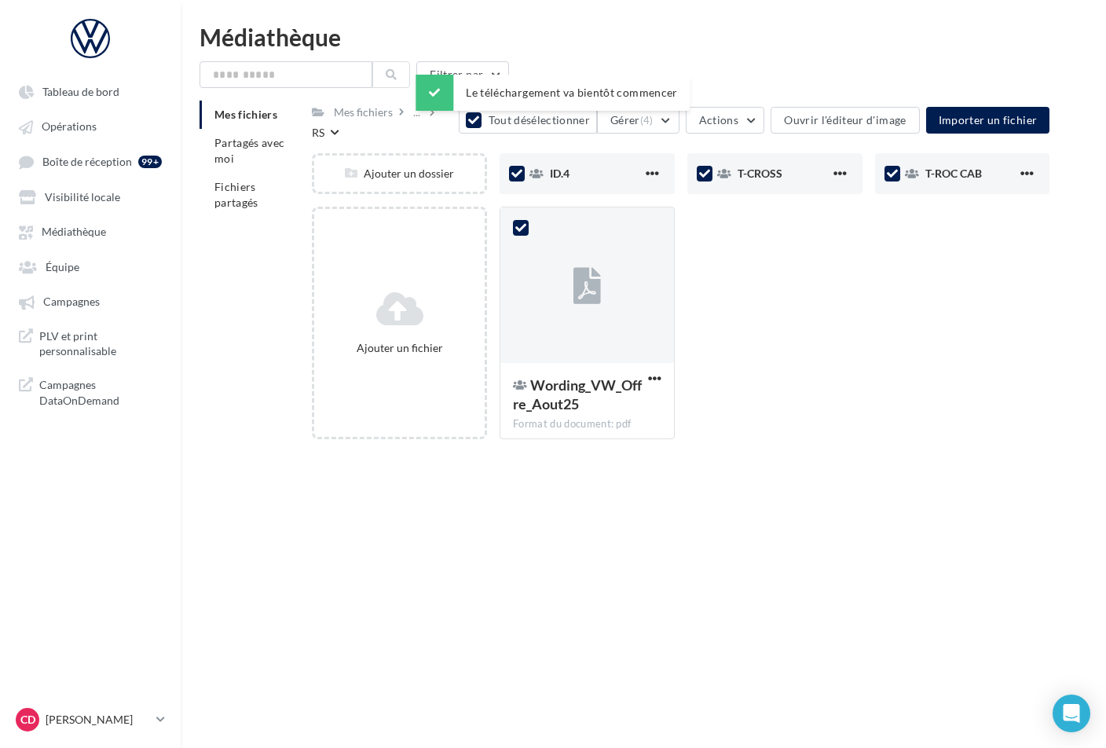
click at [643, 192] on div "ID.4" at bounding box center [587, 173] width 175 height 41
click at [670, 125] on button "Gérer (3)" at bounding box center [638, 120] width 83 height 27
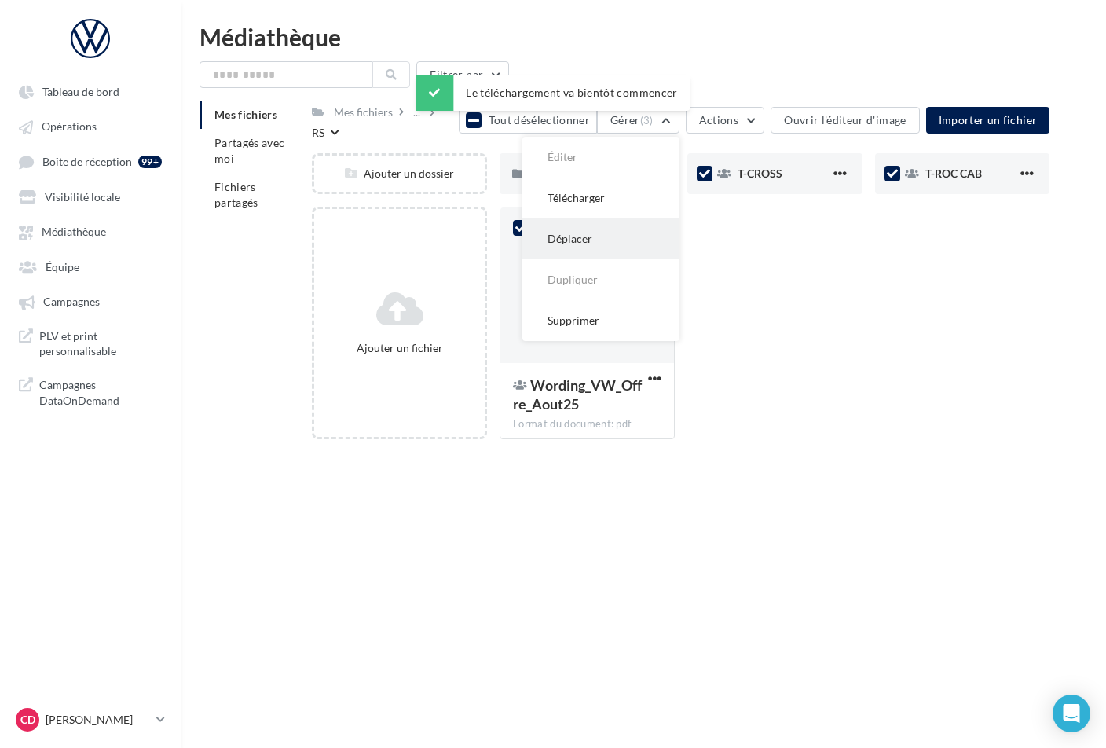
click at [638, 232] on button "Déplacer" at bounding box center [601, 238] width 157 height 41
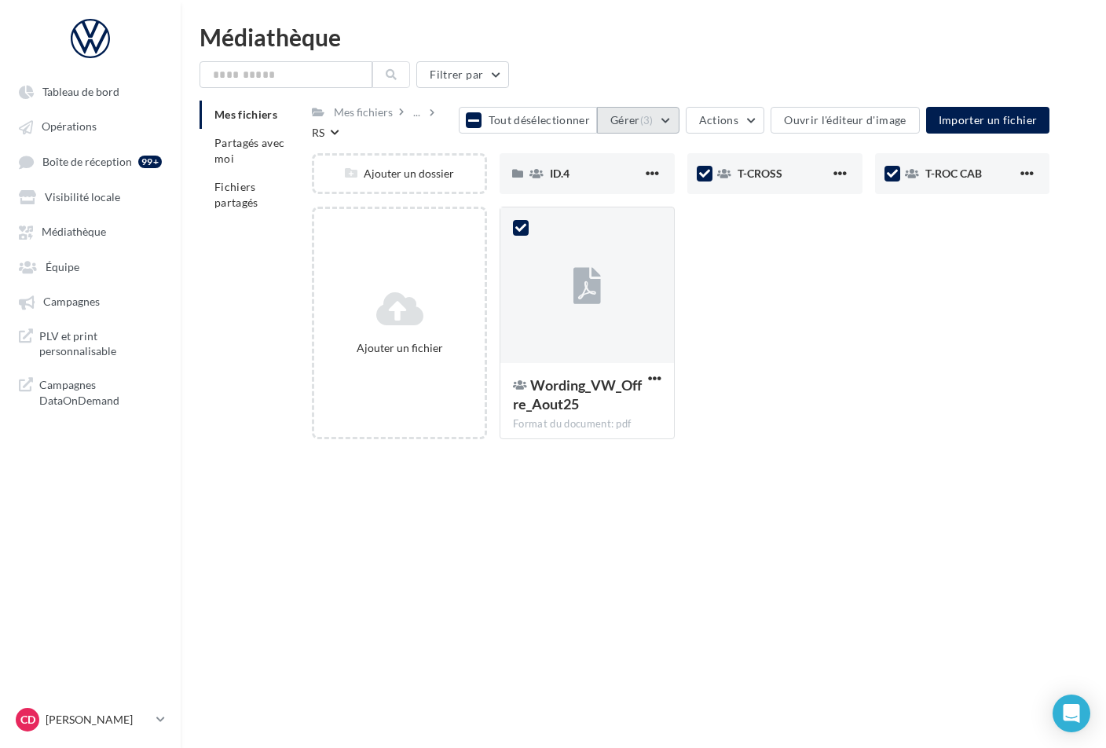
click at [671, 125] on button "Gérer (3)" at bounding box center [638, 120] width 83 height 27
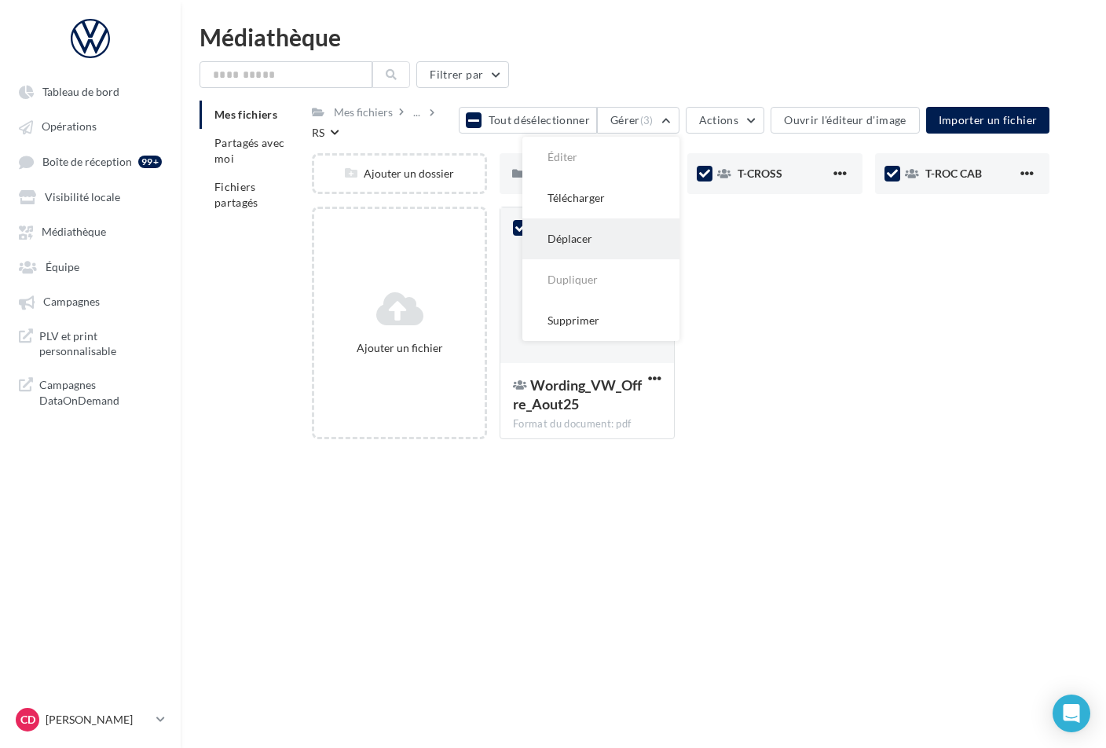
click at [619, 236] on button "Déplacer" at bounding box center [601, 238] width 157 height 41
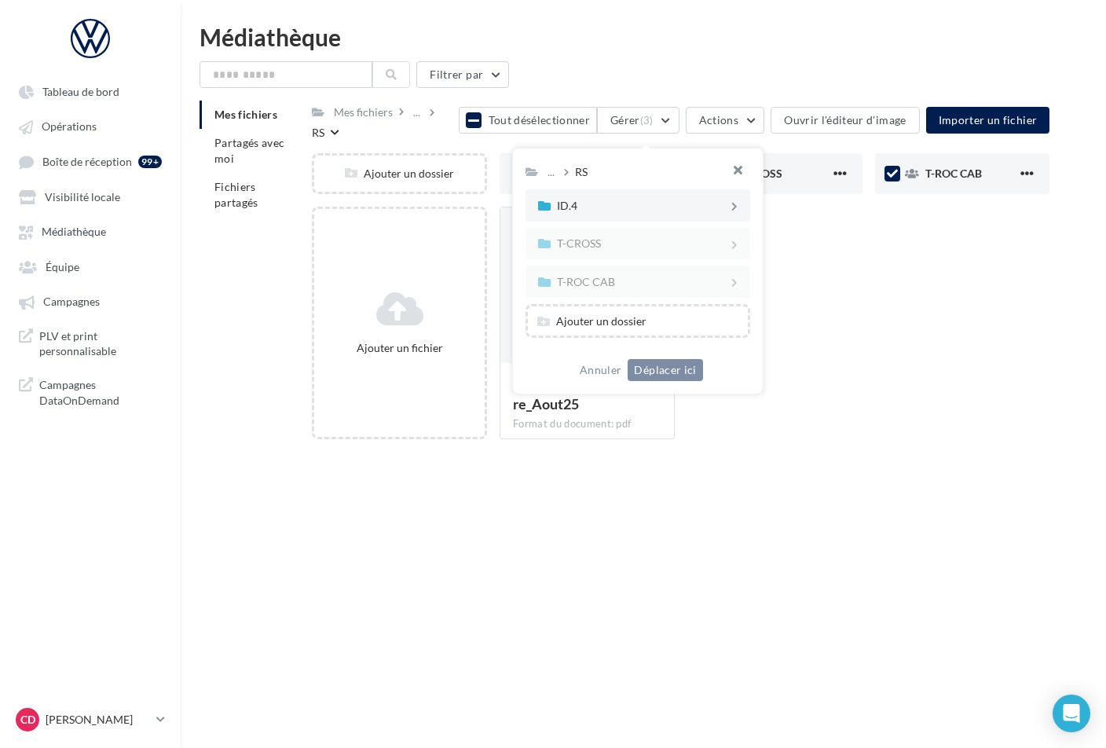
click at [747, 171] on button "button" at bounding box center [731, 172] width 63 height 47
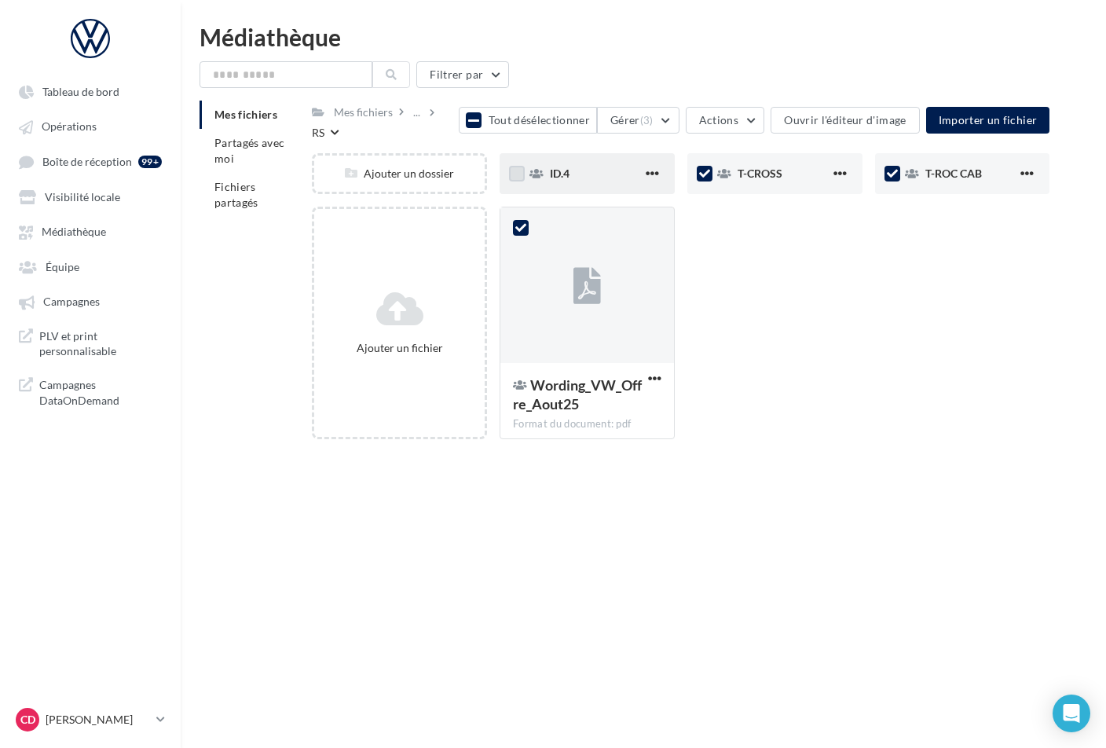
click at [515, 174] on label at bounding box center [517, 174] width 16 height 16
click at [676, 123] on button "Gérer (4)" at bounding box center [638, 120] width 83 height 27
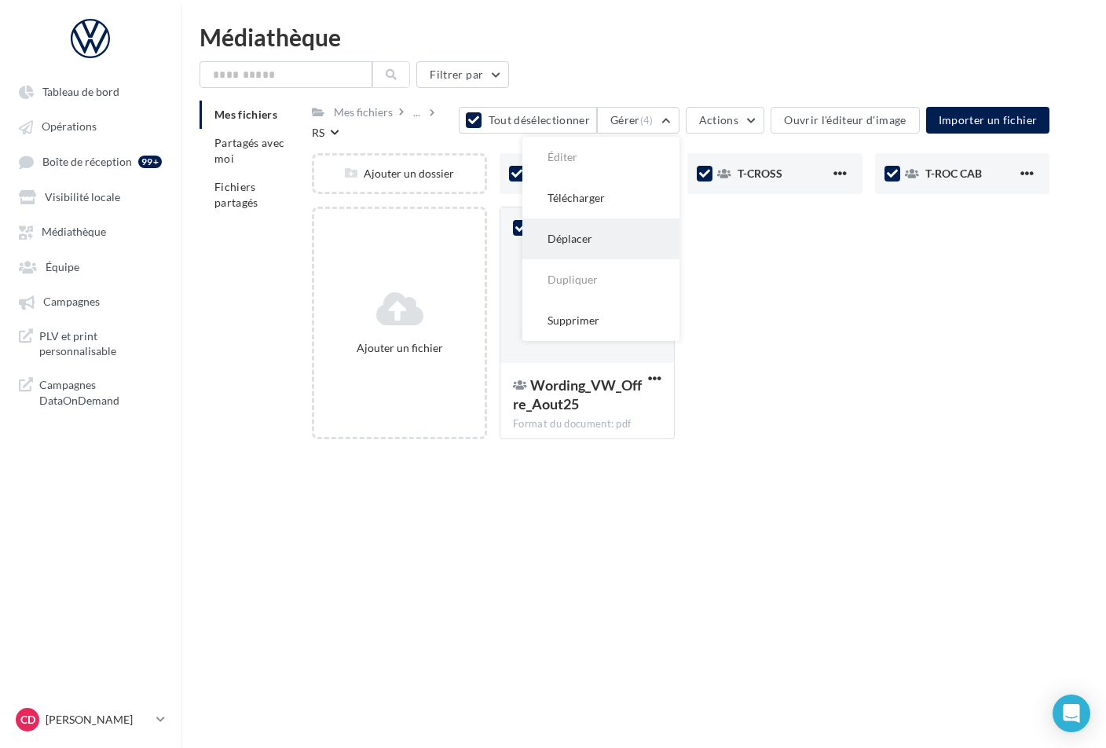
click at [631, 224] on button "Déplacer" at bounding box center [601, 238] width 157 height 41
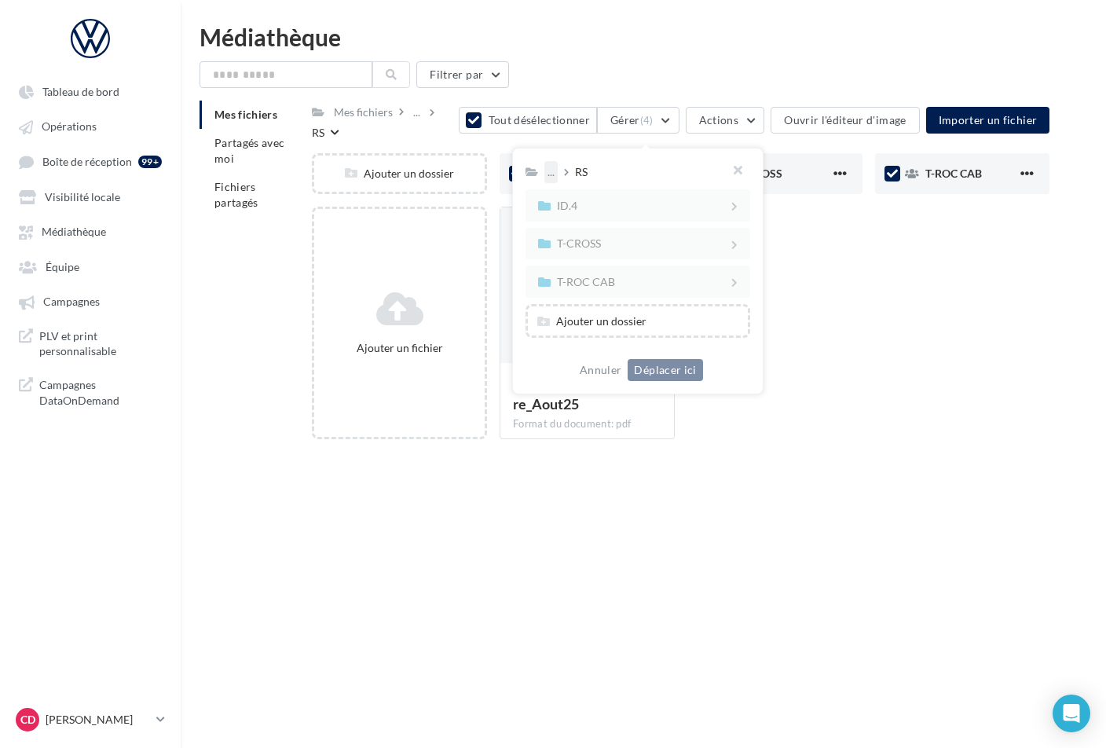
click at [556, 180] on div "..." at bounding box center [551, 172] width 13 height 22
click at [621, 285] on button "1_OFFRE DU MOIS" at bounding box center [662, 292] width 234 height 41
click at [558, 176] on div "..." at bounding box center [551, 172] width 13 height 22
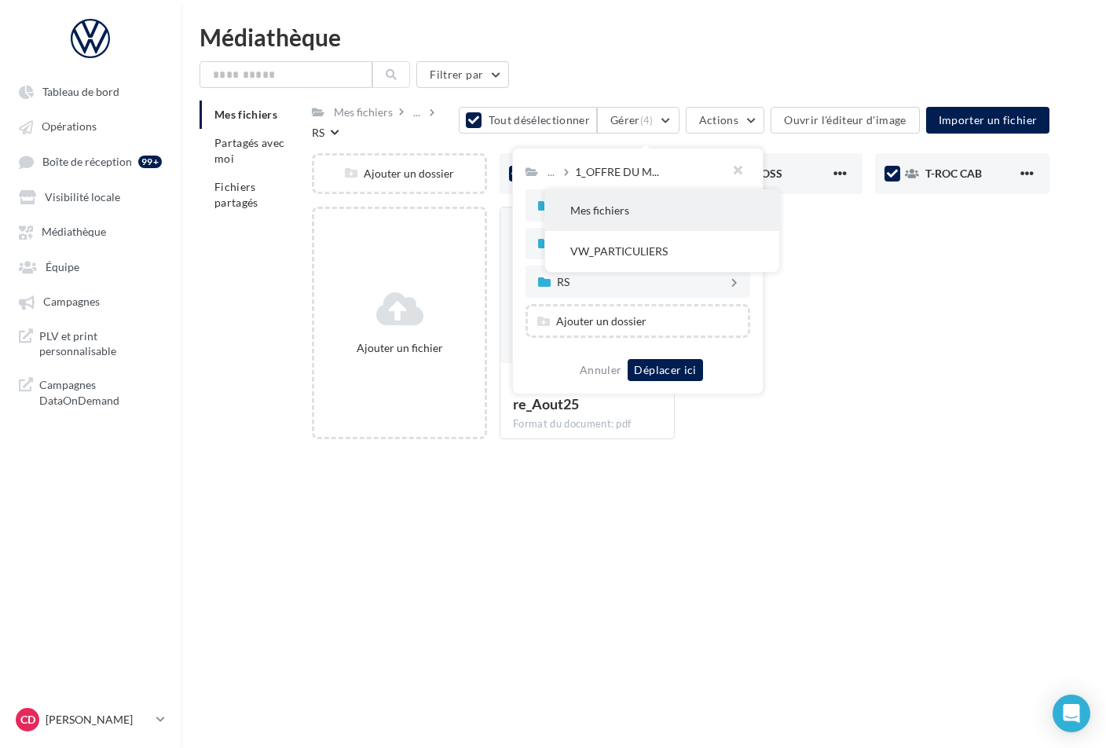
click at [585, 205] on button "Mes fichiers" at bounding box center [662, 210] width 234 height 41
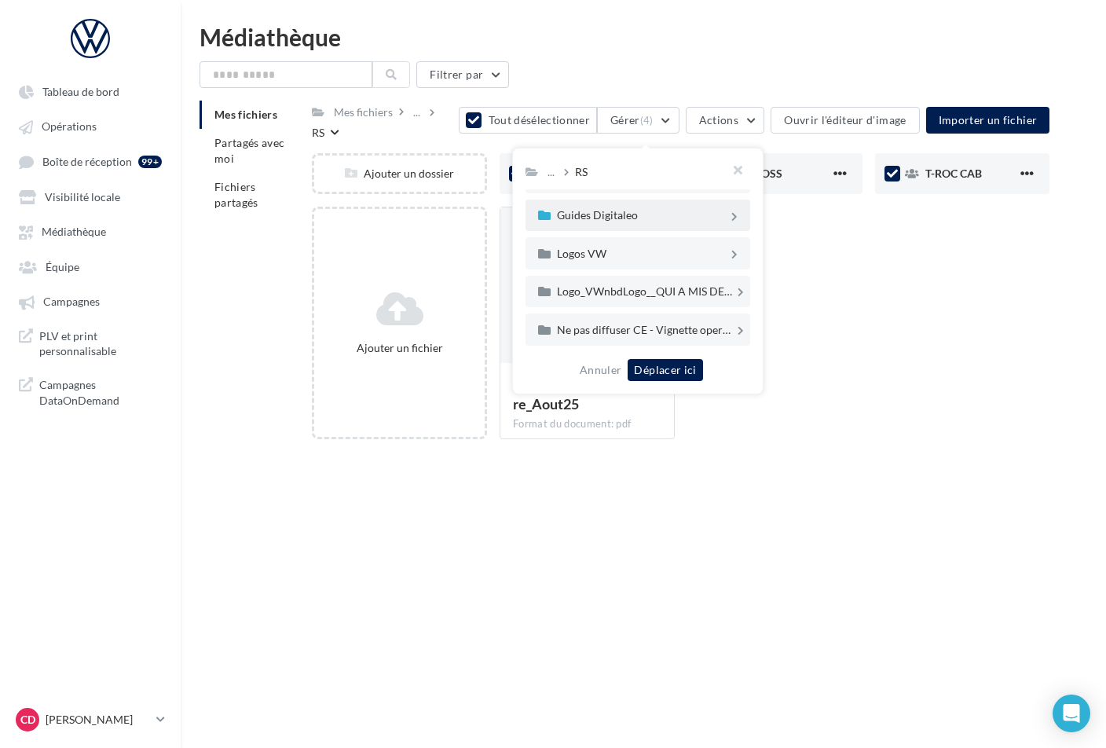
scroll to position [49, 0]
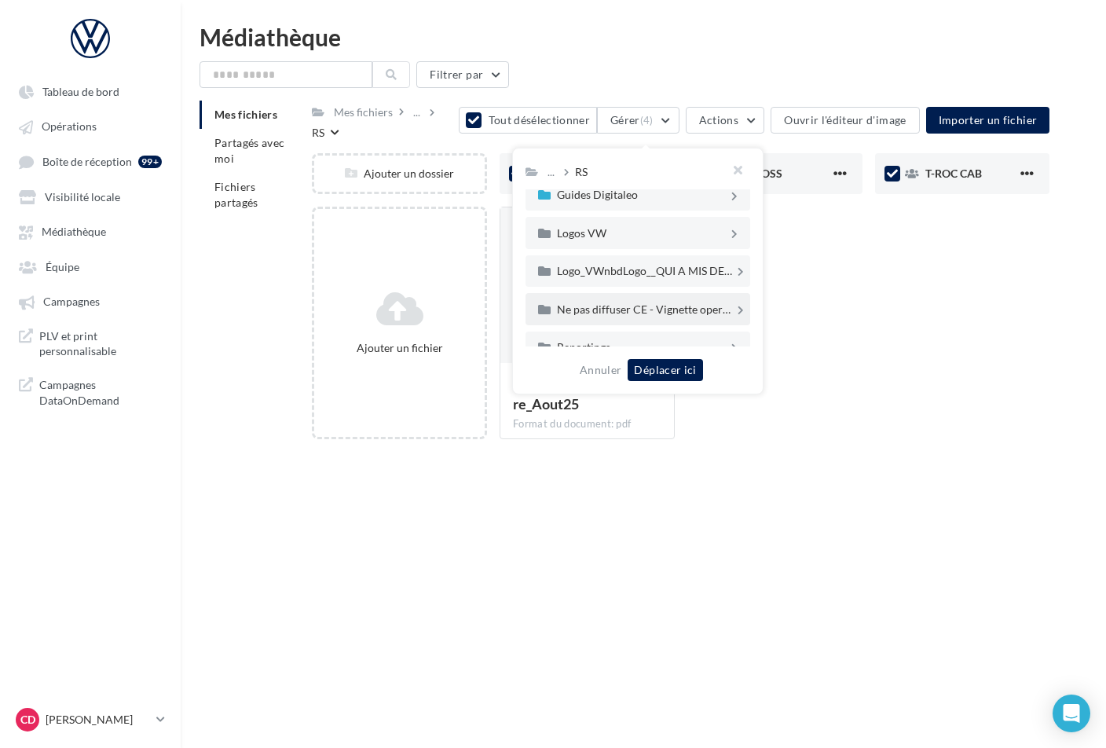
click at [623, 309] on div "Ne pas diffuser CE - Vignette operation" at bounding box center [646, 309] width 178 height 11
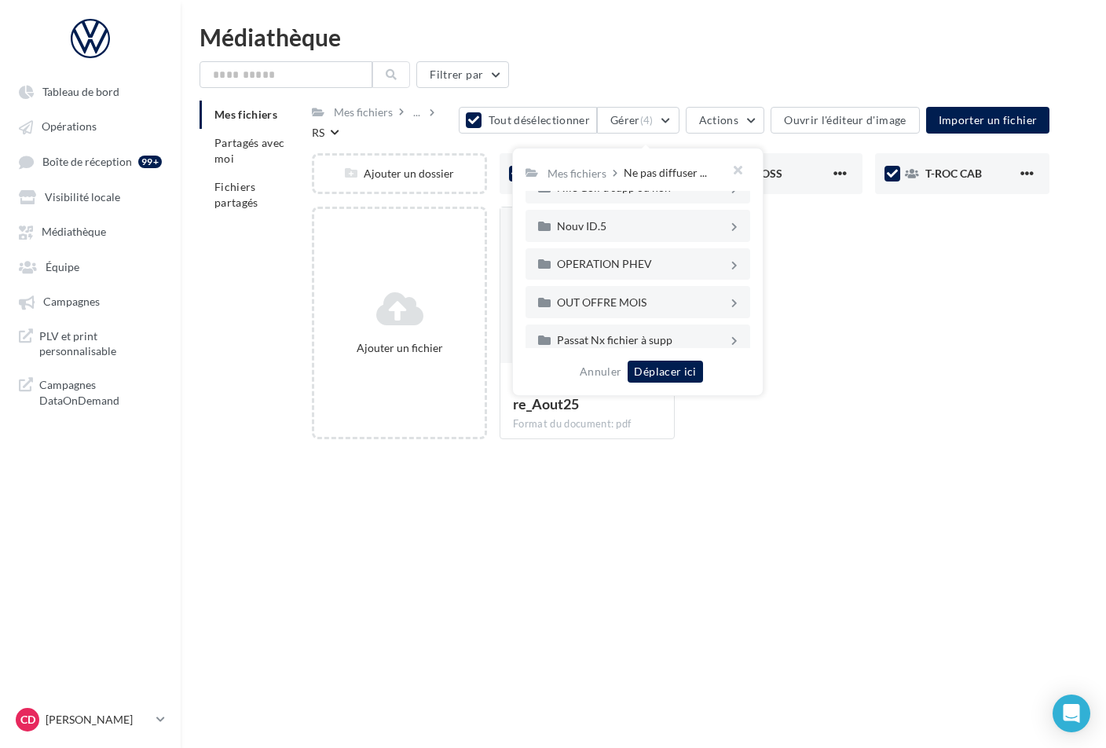
scroll to position [365, 0]
click at [606, 294] on div "OUT OFFRE MOIS" at bounding box center [642, 299] width 171 height 11
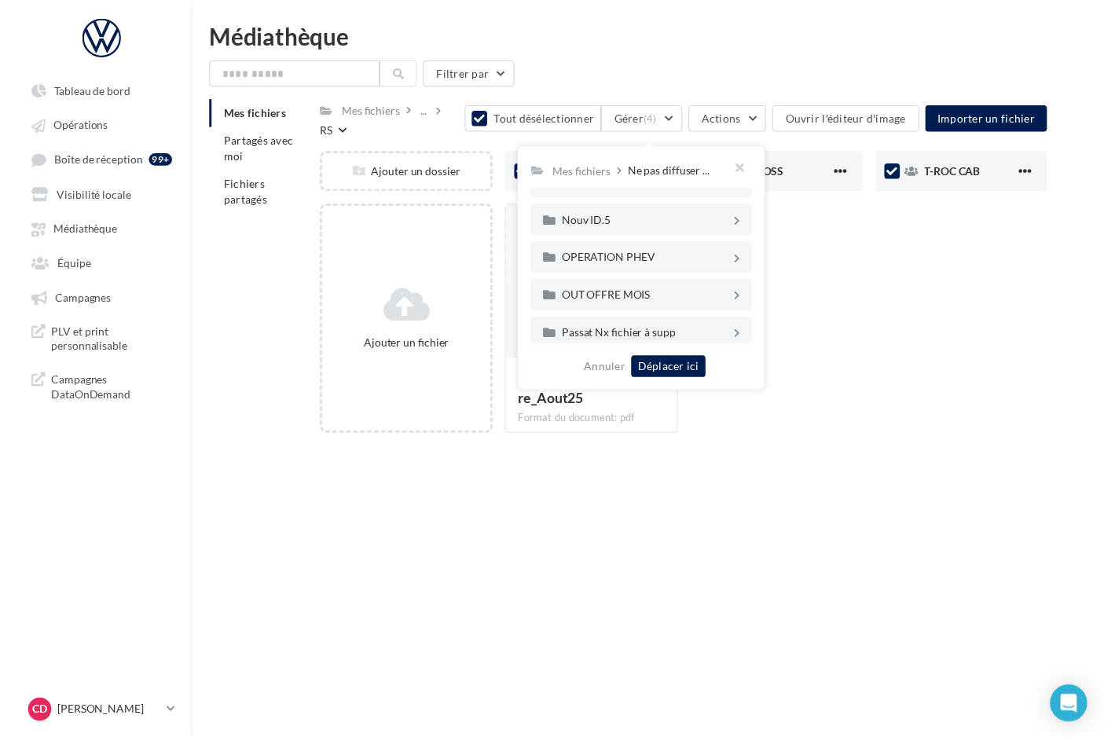
scroll to position [0, 0]
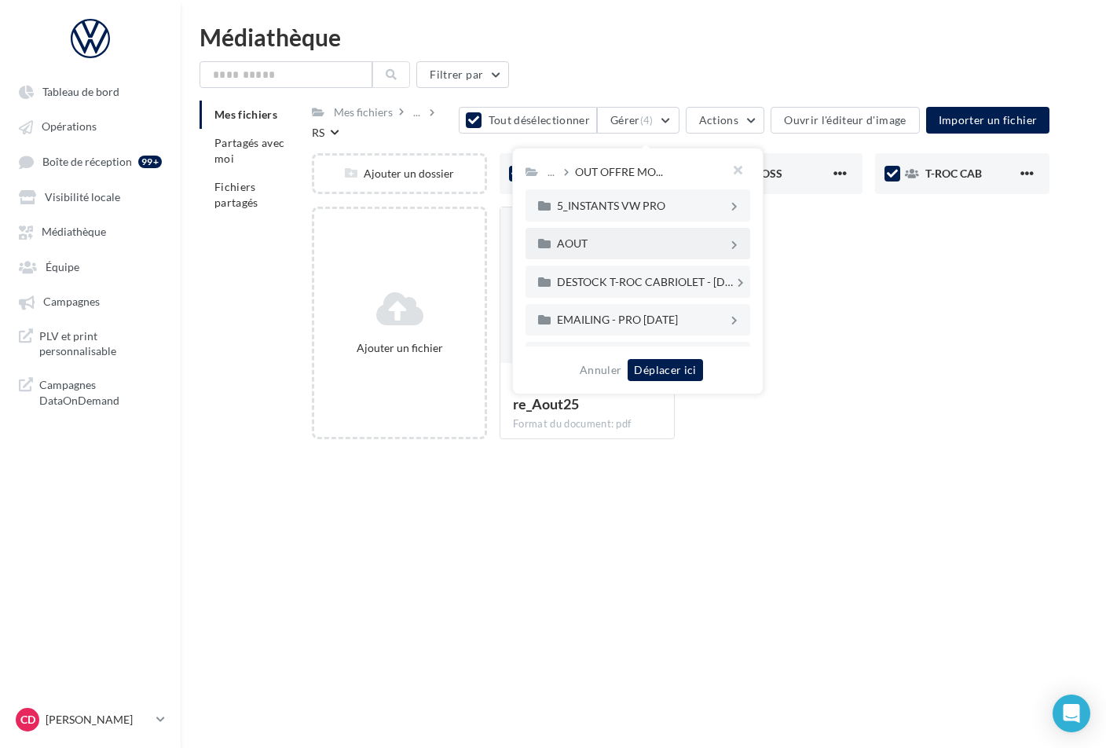
click at [592, 243] on div "AOUT" at bounding box center [642, 243] width 171 height 11
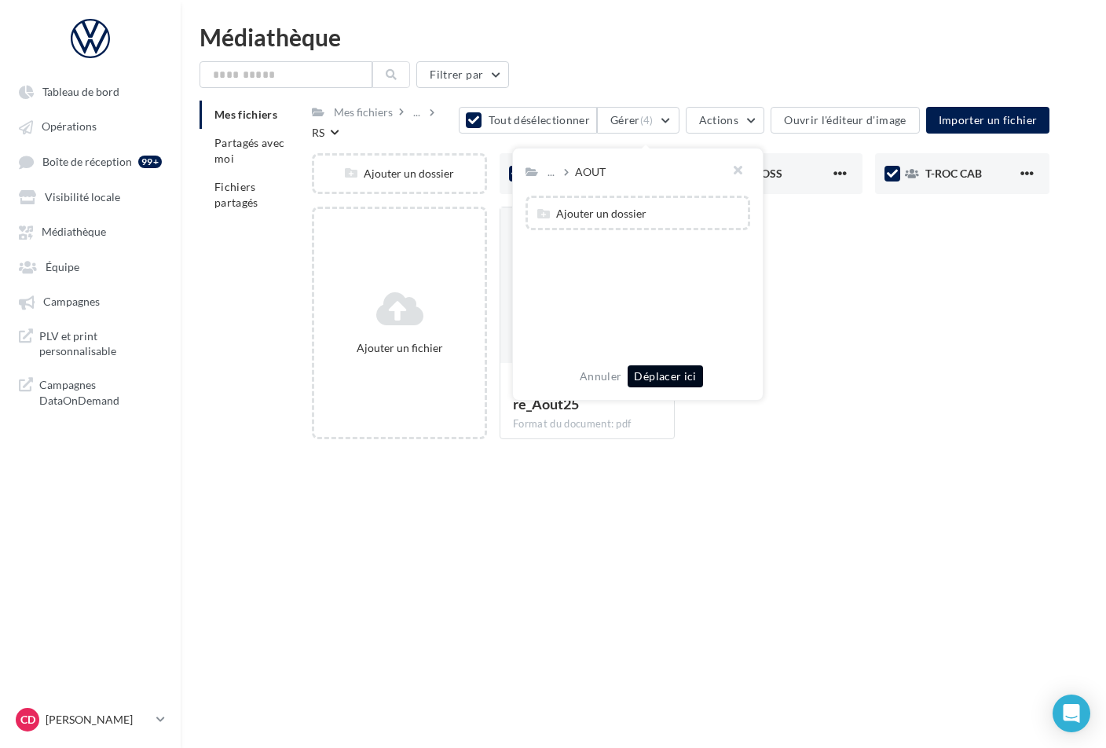
click at [666, 377] on button "Déplacer ici" at bounding box center [665, 376] width 75 height 22
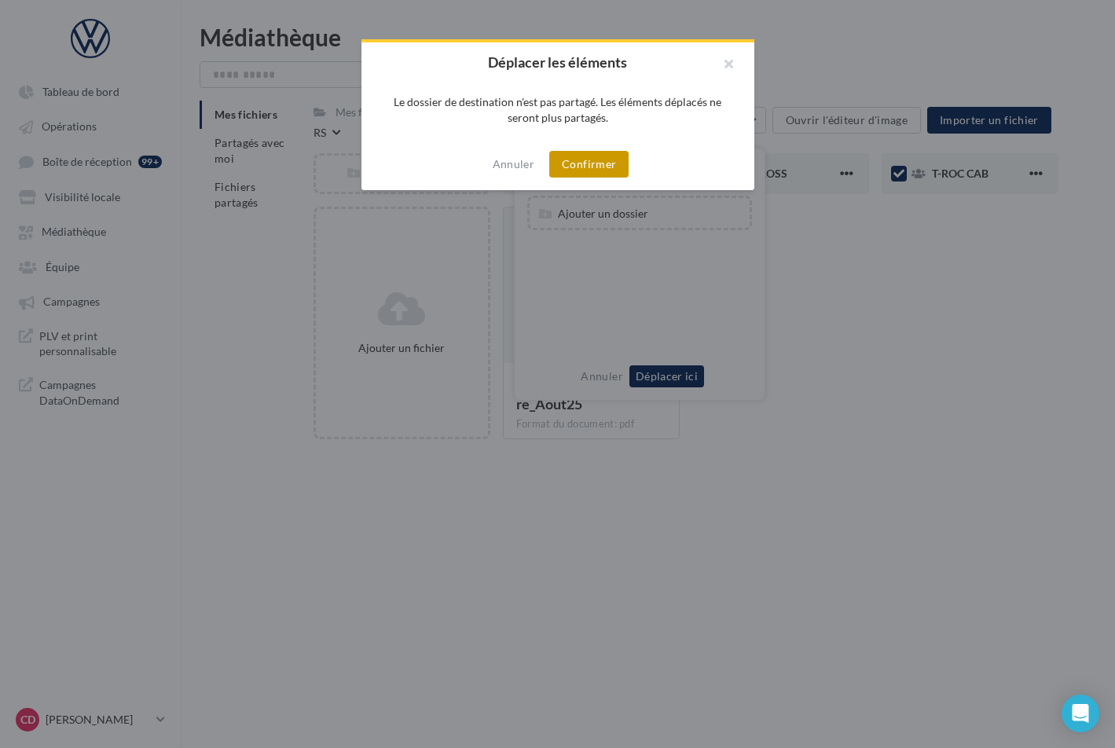
click at [574, 161] on button "Confirmer" at bounding box center [588, 164] width 79 height 27
